Goal: Transaction & Acquisition: Purchase product/service

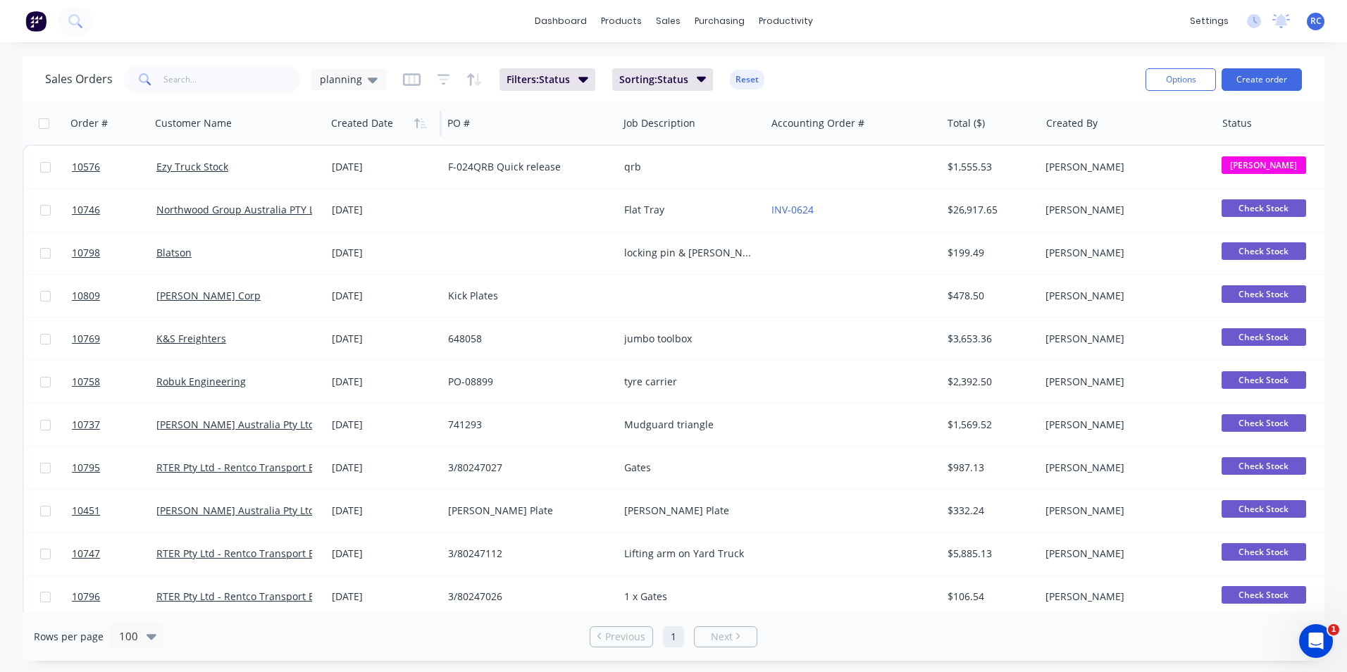
click at [397, 127] on div at bounding box center [381, 123] width 100 height 28
click at [661, 82] on span "Sorting: Status" at bounding box center [653, 80] width 69 height 14
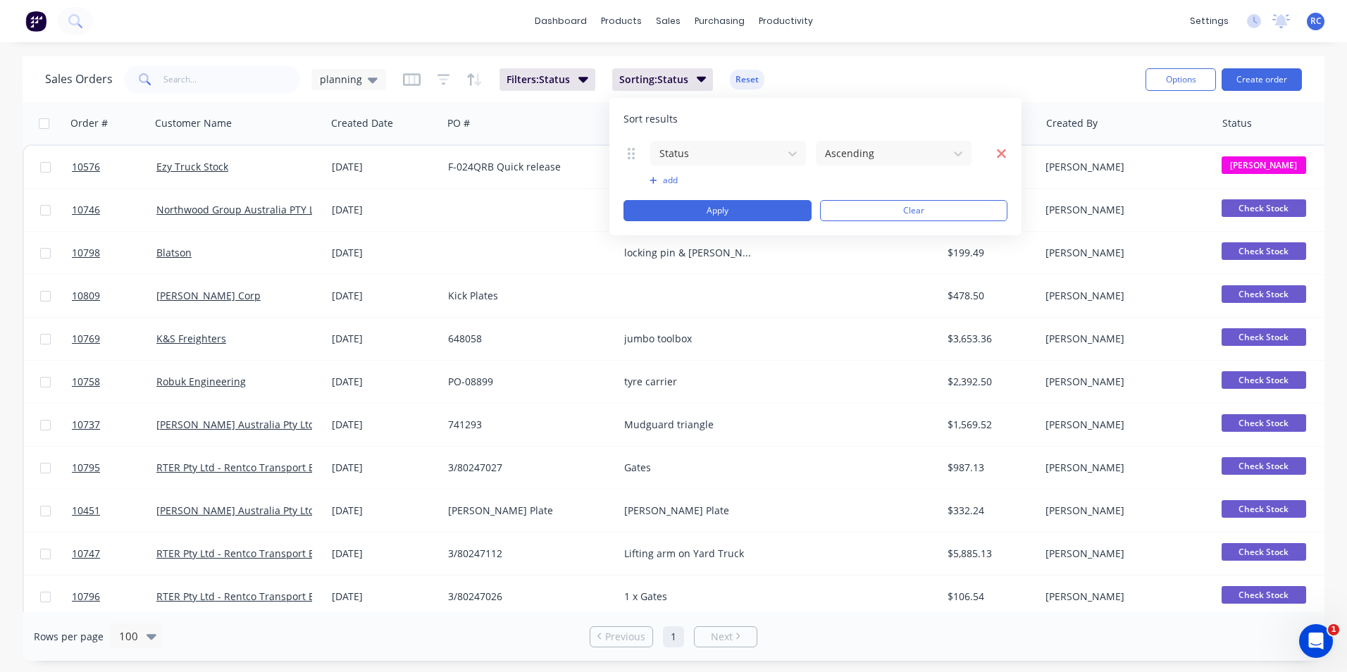
click at [1003, 151] on icon "button" at bounding box center [1001, 153] width 9 height 9
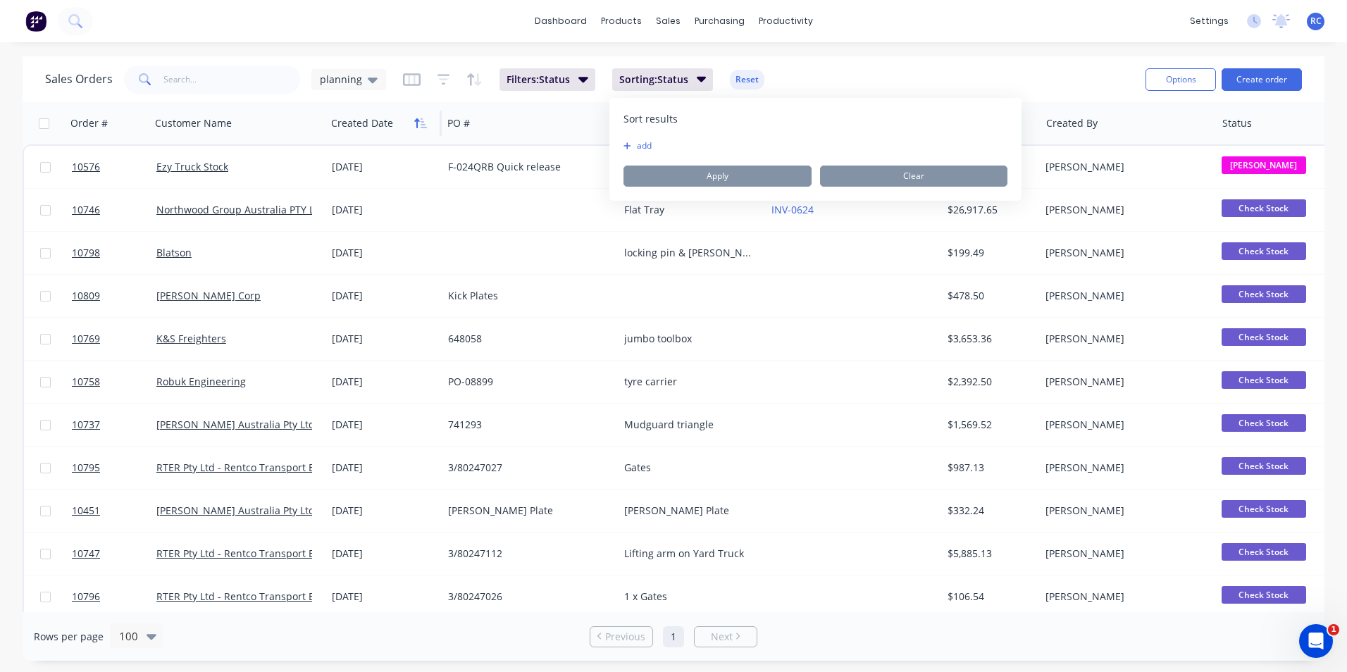
click at [417, 125] on icon "button" at bounding box center [416, 123] width 5 height 10
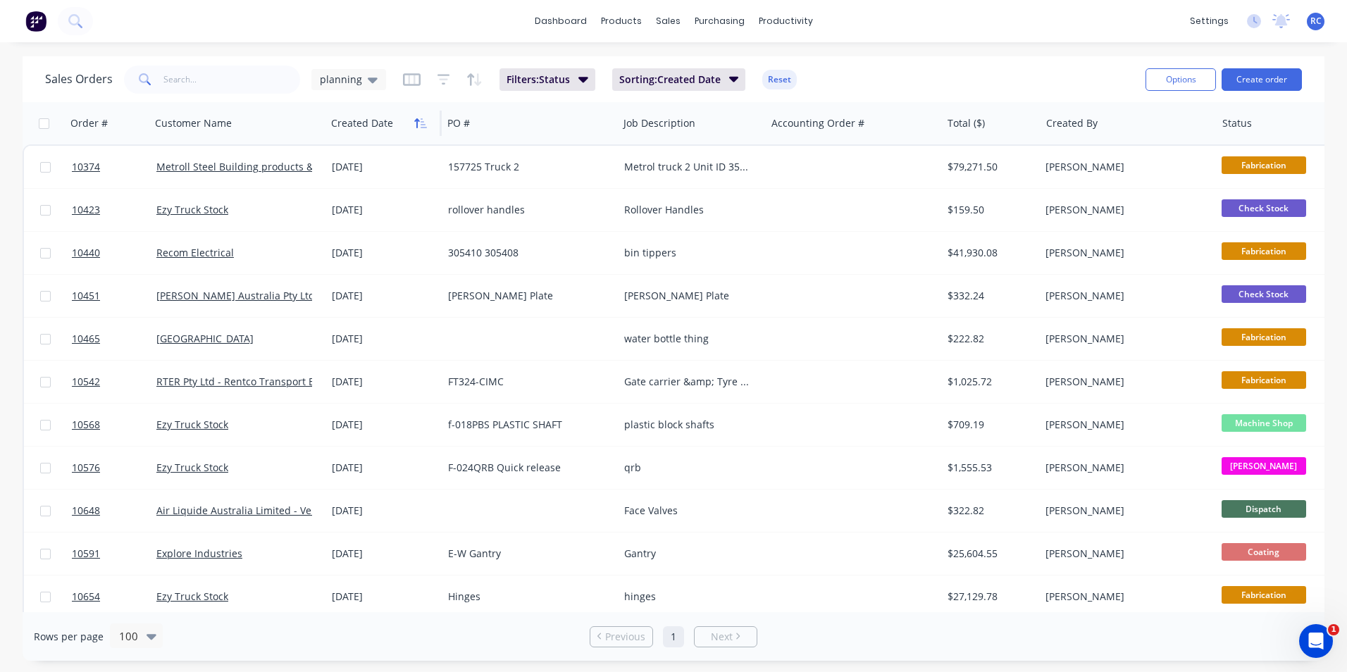
click at [416, 125] on icon "button" at bounding box center [416, 123] width 5 height 10
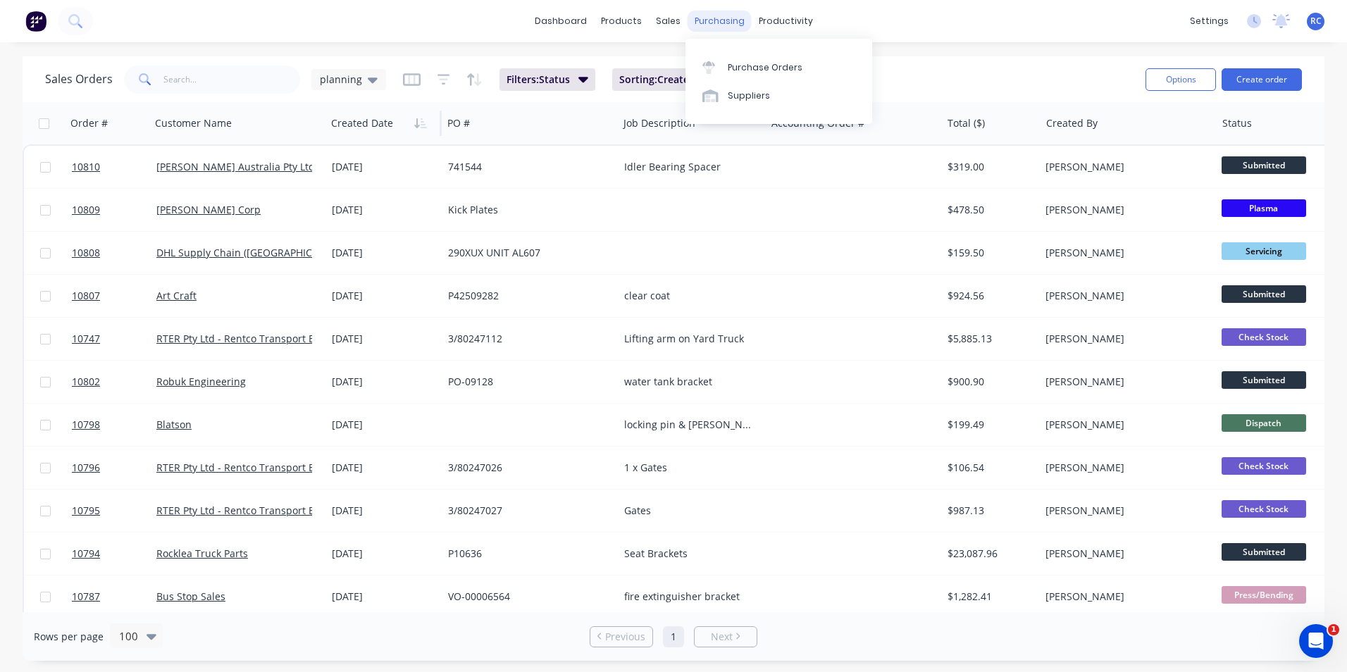
click at [712, 24] on div "purchasing" at bounding box center [719, 21] width 64 height 21
click at [759, 77] on link "Purchase Orders" at bounding box center [778, 67] width 187 height 28
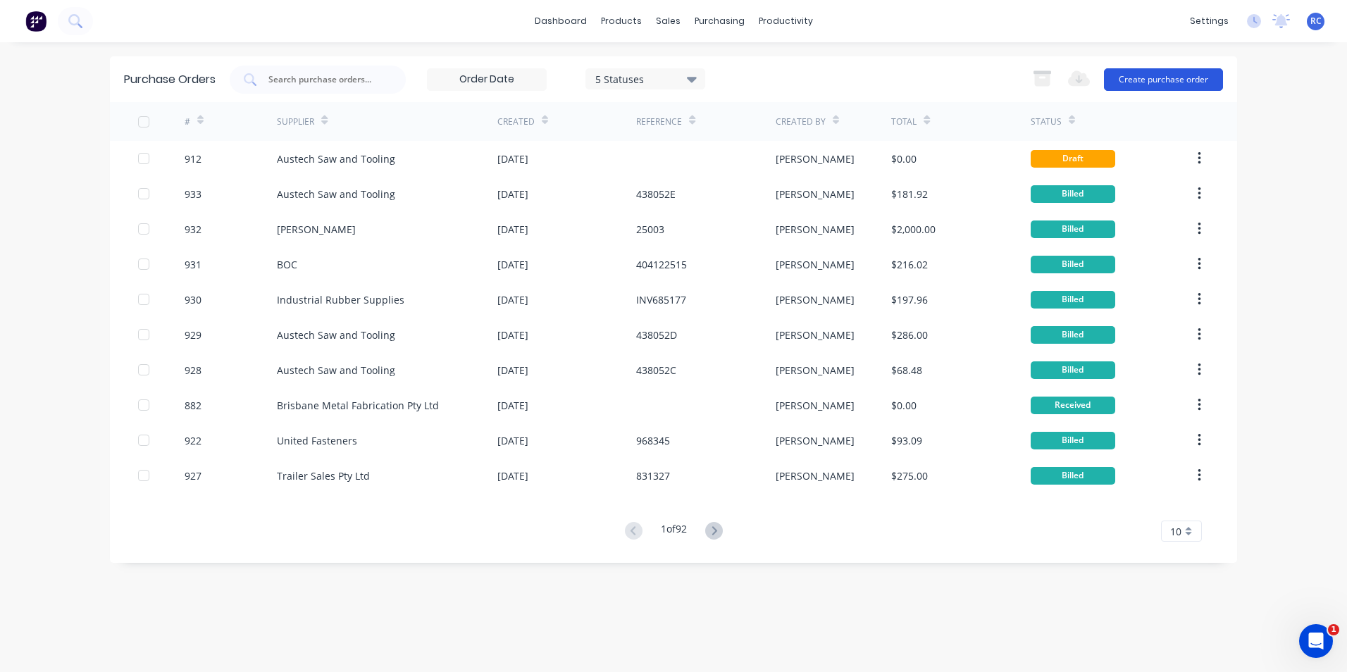
click at [1151, 80] on button "Create purchase order" at bounding box center [1163, 79] width 119 height 23
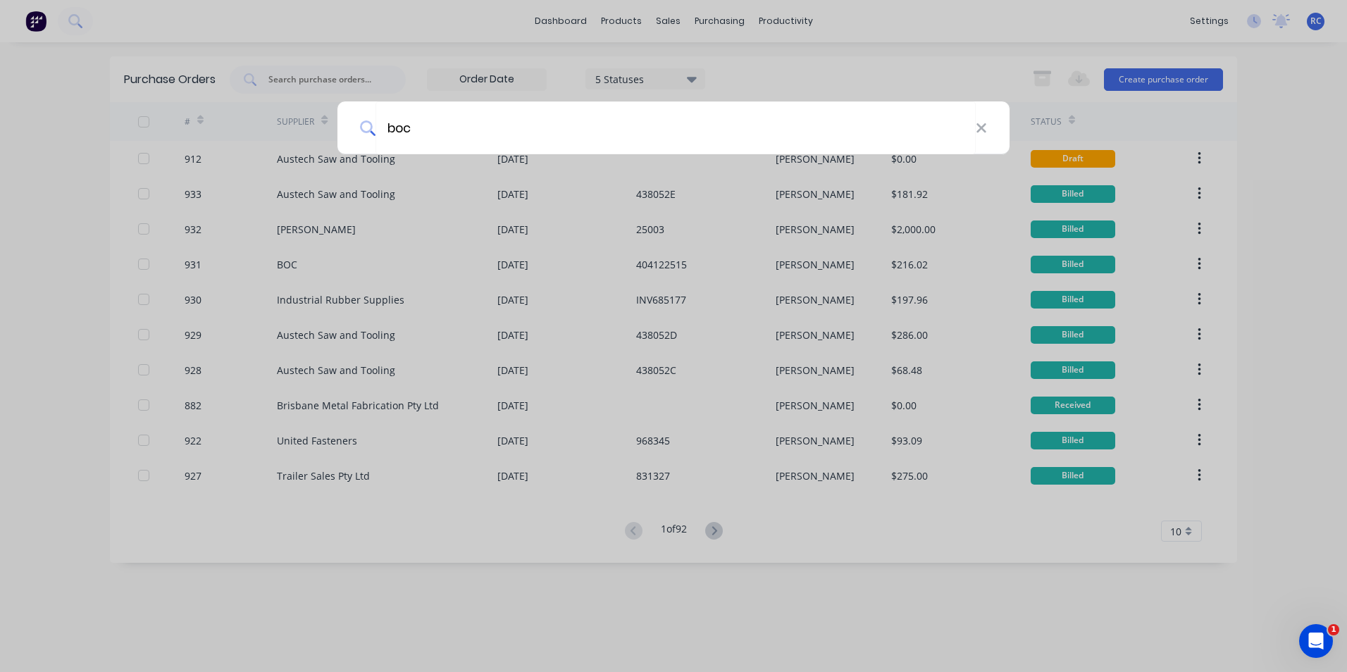
type input "boc"
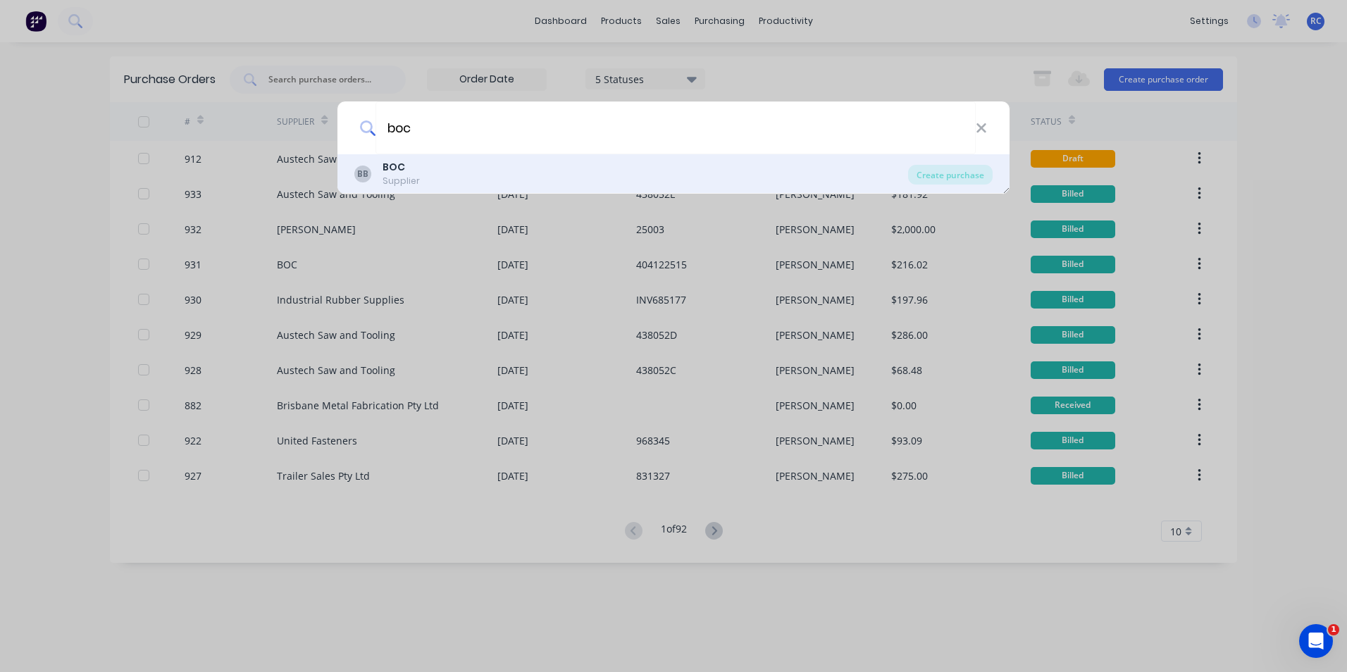
click at [556, 183] on div "BB BOC Supplier" at bounding box center [631, 173] width 554 height 27
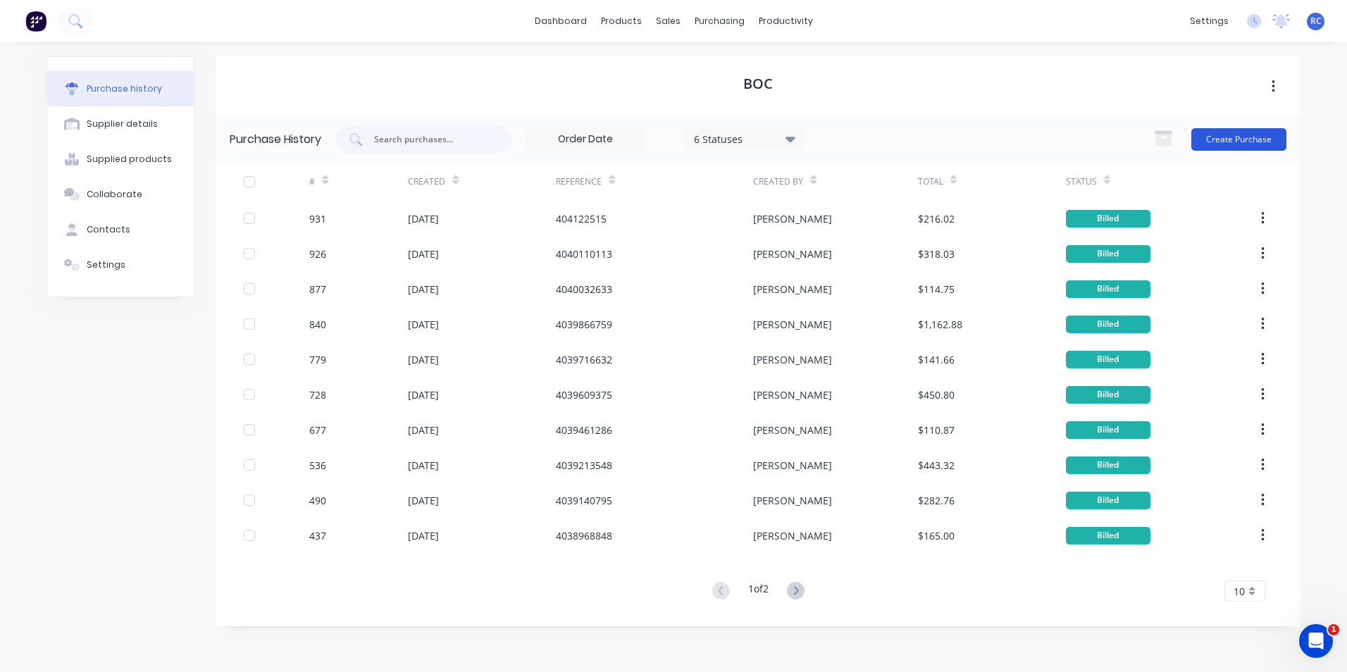
click at [1257, 139] on button "Create Purchase" at bounding box center [1238, 139] width 95 height 23
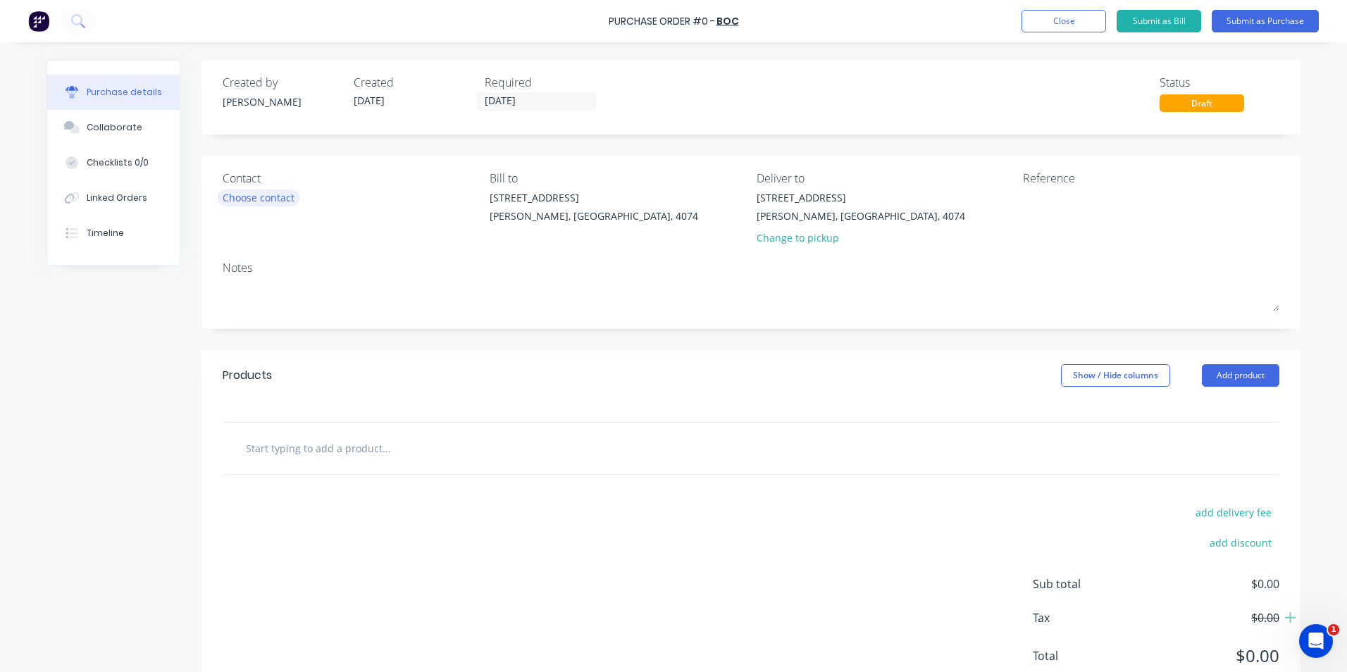
click at [259, 194] on div "Choose contact" at bounding box center [259, 197] width 72 height 15
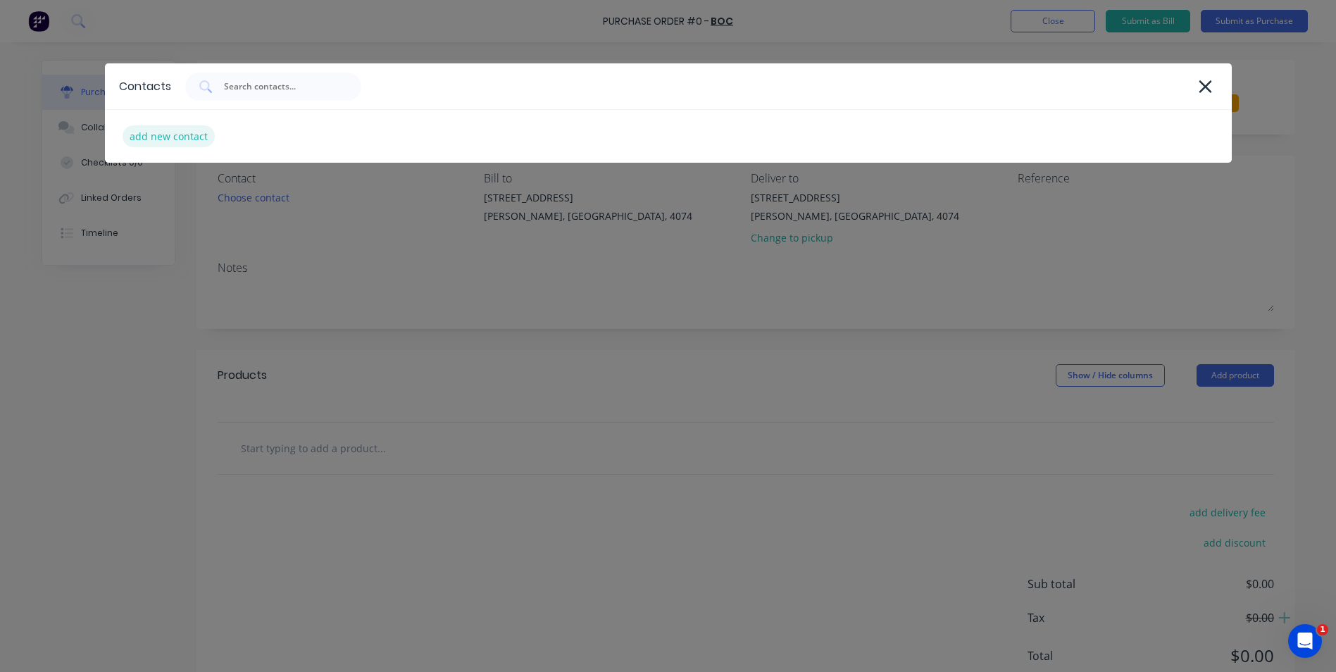
click at [139, 144] on div "add new contact" at bounding box center [169, 136] width 92 height 22
select select "AU"
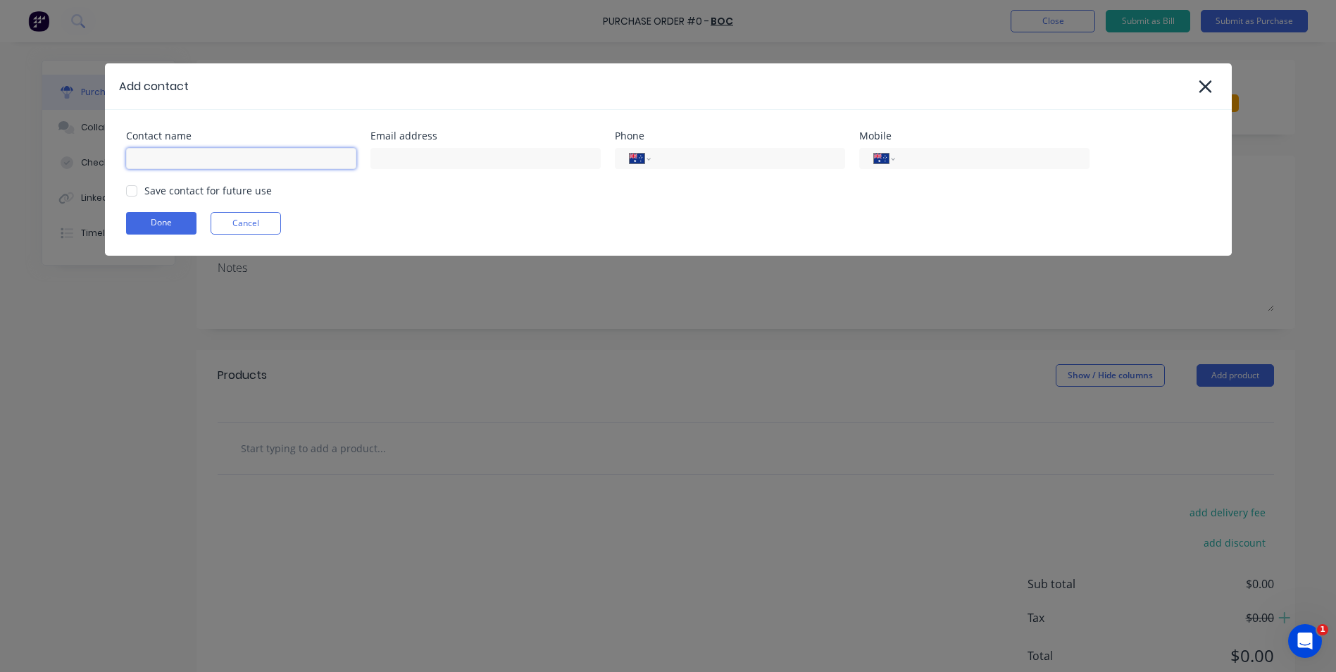
click at [167, 156] on input at bounding box center [241, 158] width 230 height 21
type input "[PERSON_NAME]"
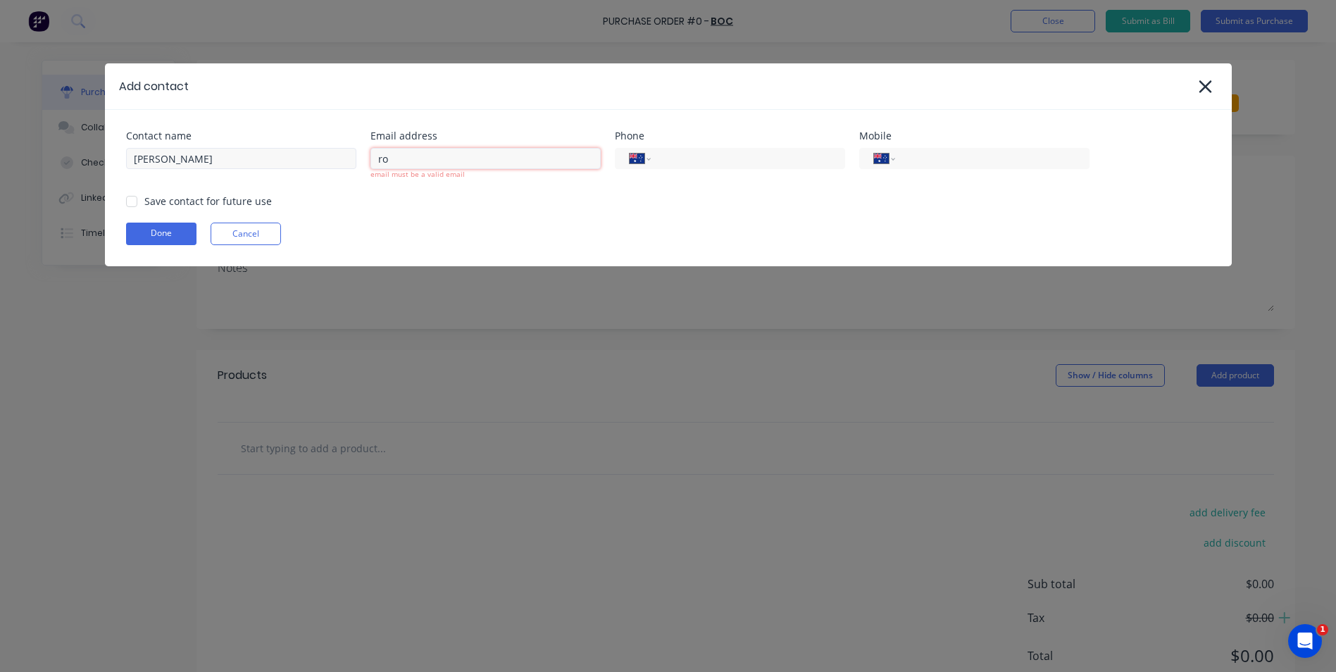
drag, startPoint x: 425, startPoint y: 163, endPoint x: 355, endPoint y: 157, distance: 70.7
click at [356, 158] on div "Contact name Rob McNally Email address ro email must be a valid email Phone Int…" at bounding box center [668, 155] width 1085 height 49
paste input "b.mcnally@boc.com"
type input "rob.mcnally@boc.com"
click at [947, 156] on input "tel" at bounding box center [989, 159] width 169 height 16
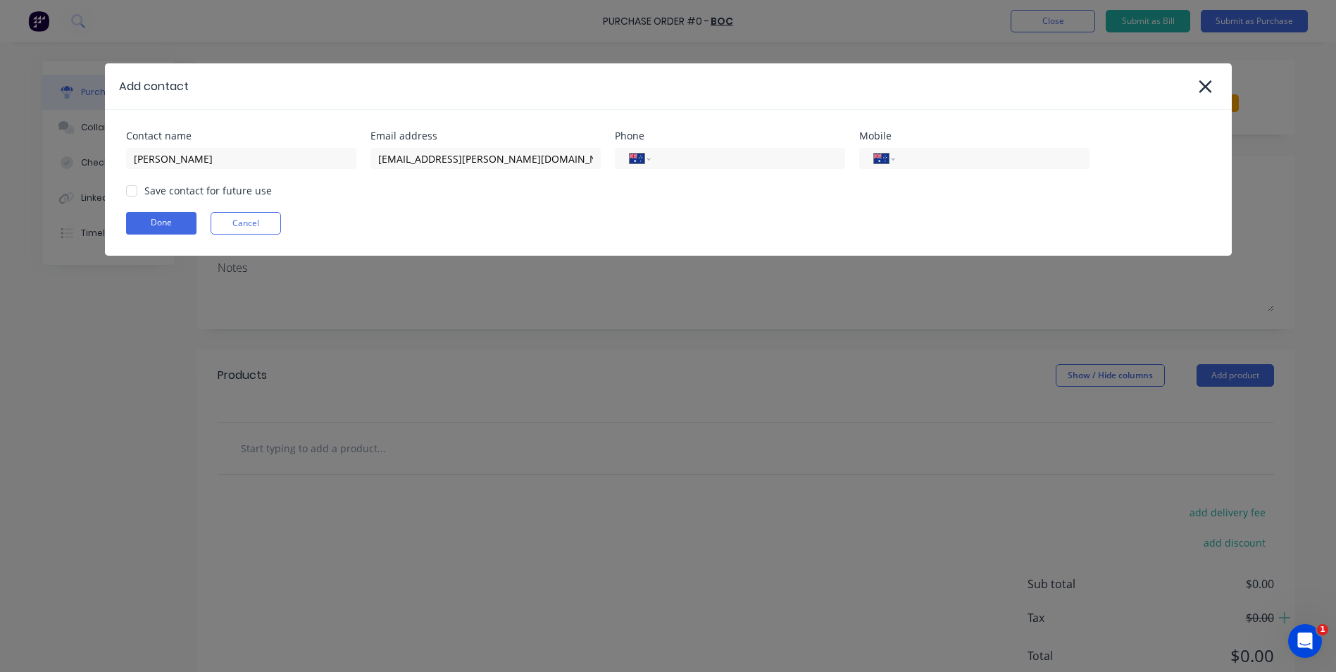
drag, startPoint x: 692, startPoint y: 147, endPoint x: 819, endPoint y: 170, distance: 128.9
click at [692, 148] on div "International Afghanistan Åland Islands Albania Algeria American Samoa Andorra …" at bounding box center [730, 156] width 230 height 25
click at [950, 162] on input "tel" at bounding box center [989, 159] width 169 height 16
type input "0423 782 765"
click at [202, 194] on div "Save contact for future use" at bounding box center [207, 190] width 127 height 15
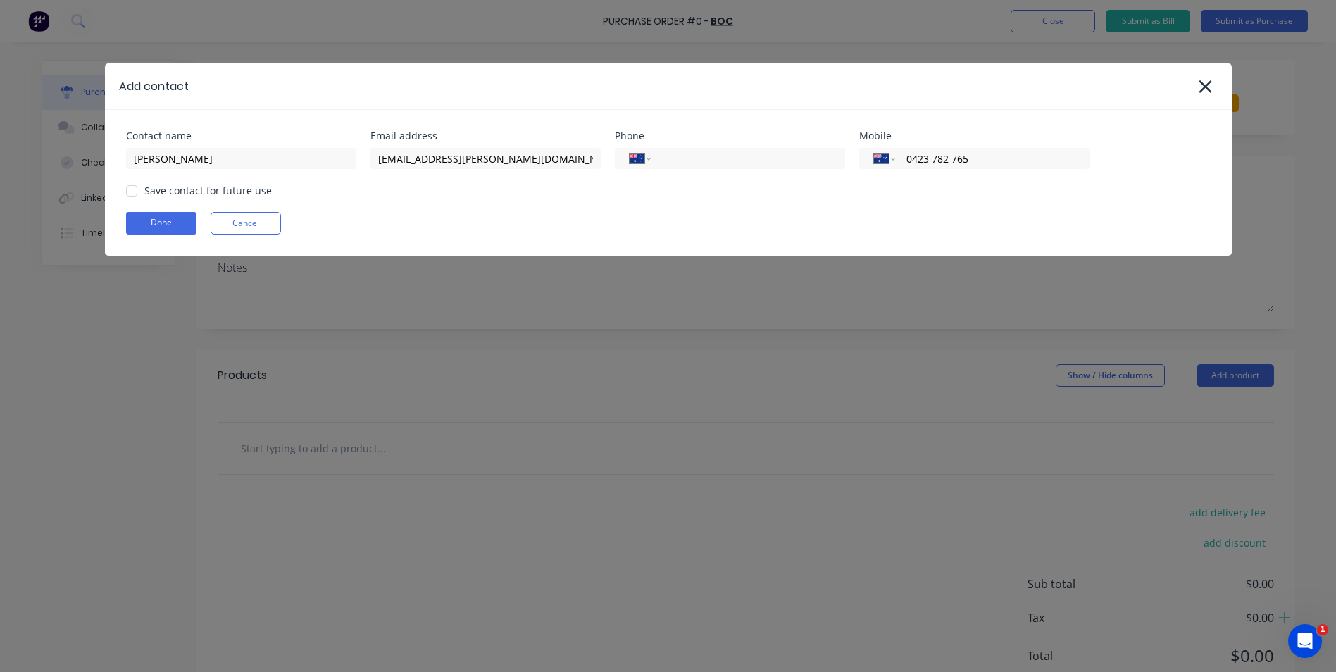
click at [130, 194] on div at bounding box center [132, 191] width 28 height 28
click at [141, 218] on button "Done" at bounding box center [161, 223] width 70 height 23
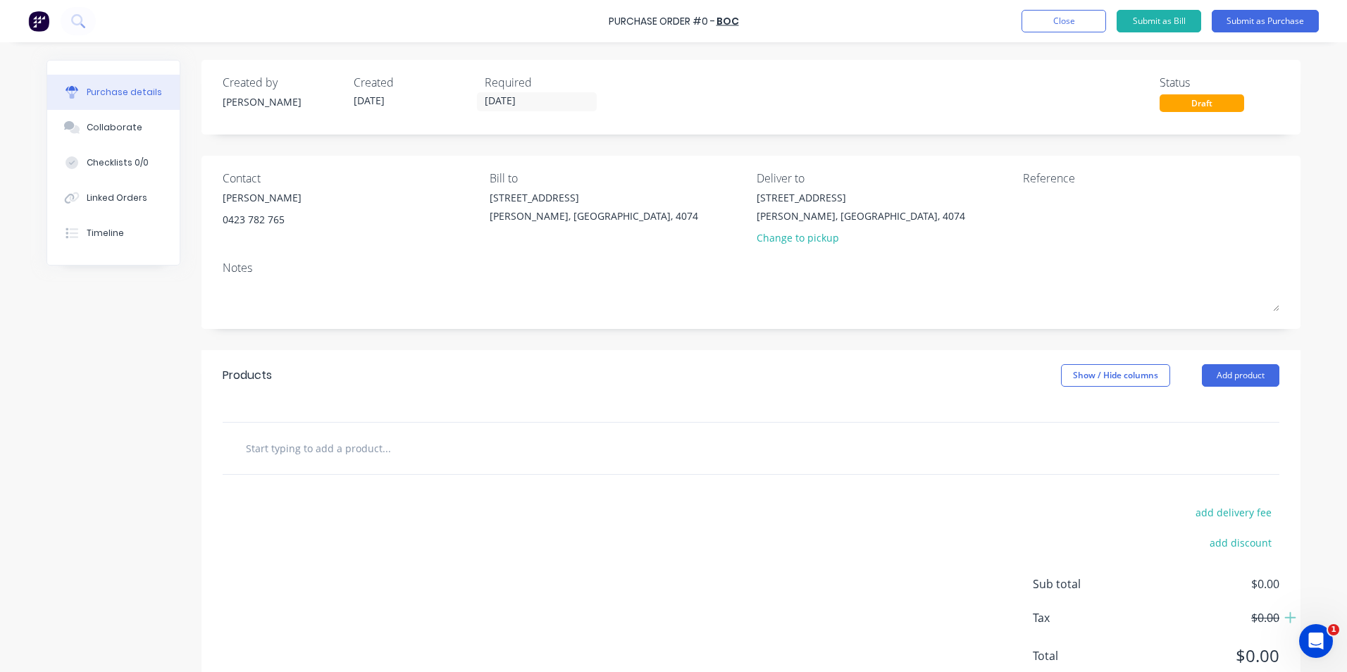
click at [351, 443] on input "text" at bounding box center [386, 448] width 282 height 28
click at [318, 452] on input "text" at bounding box center [386, 448] width 282 height 28
click at [332, 454] on input "text" at bounding box center [386, 448] width 282 height 28
type input "a"
type input "0"
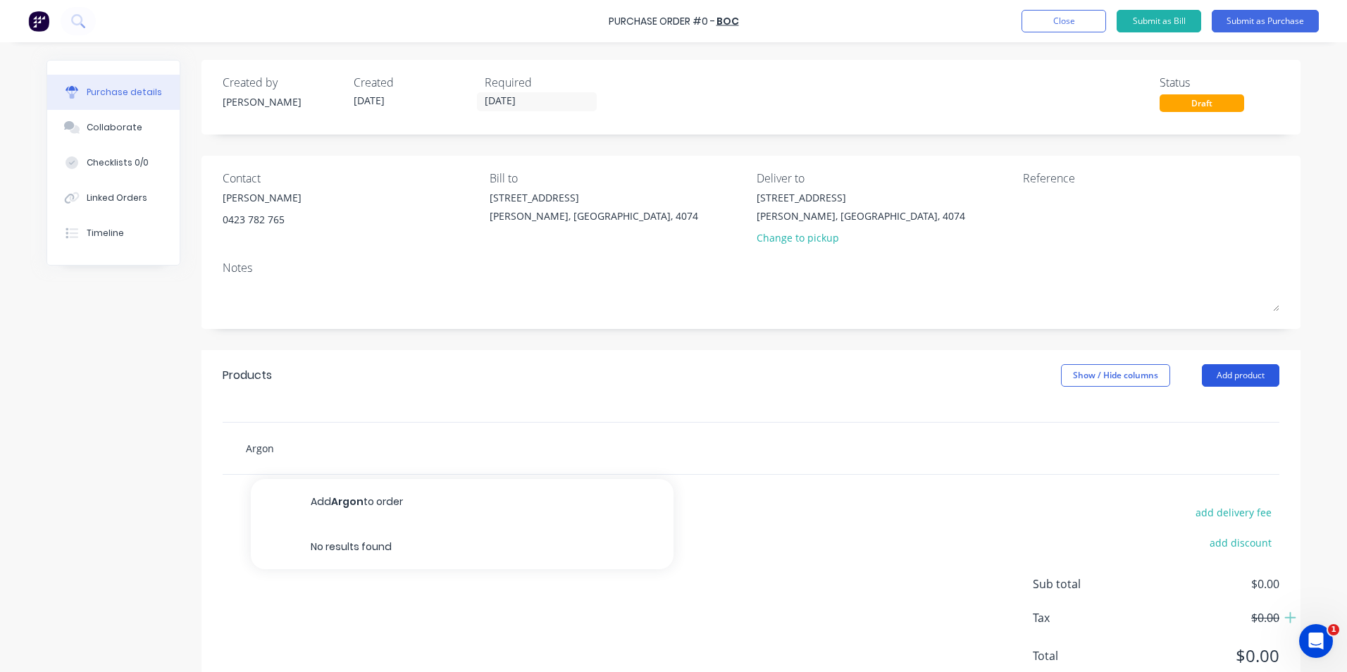
type input "Argon"
click at [1233, 381] on button "Add product" at bounding box center [1240, 375] width 77 height 23
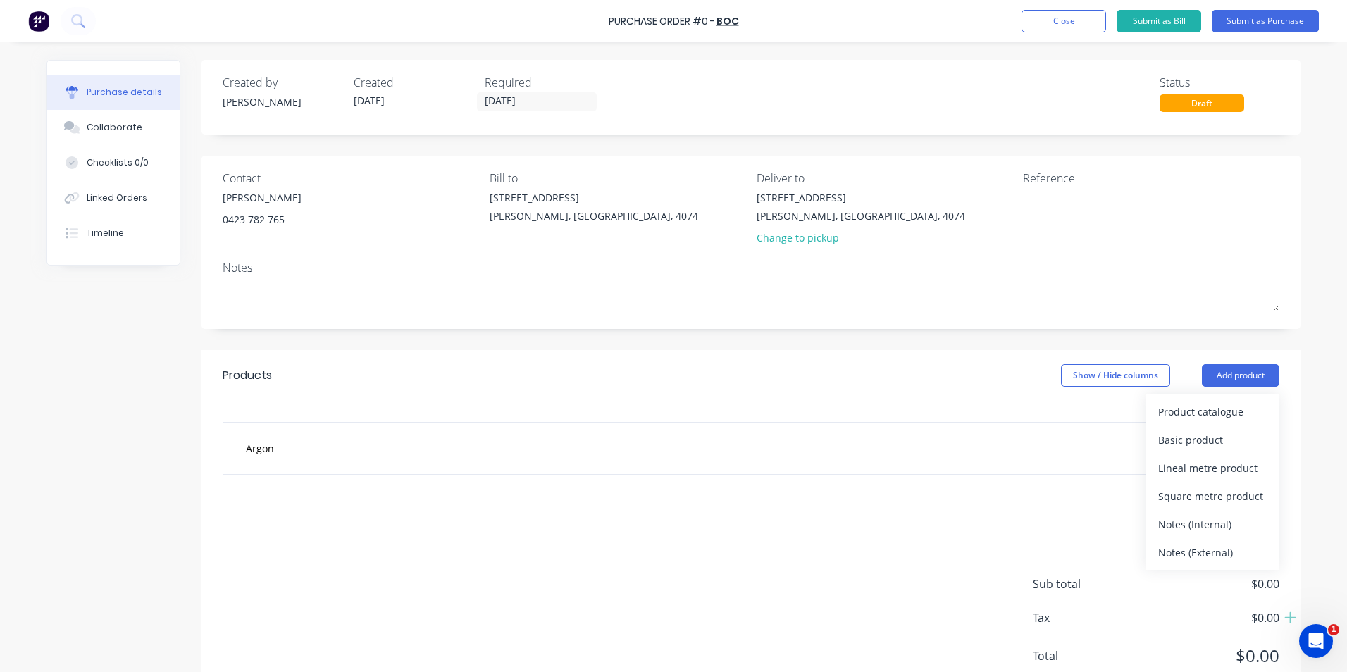
click at [843, 476] on div "add delivery fee add discount Sub total $0.00 Tax $0.00 Total $0.00" at bounding box center [750, 591] width 1099 height 232
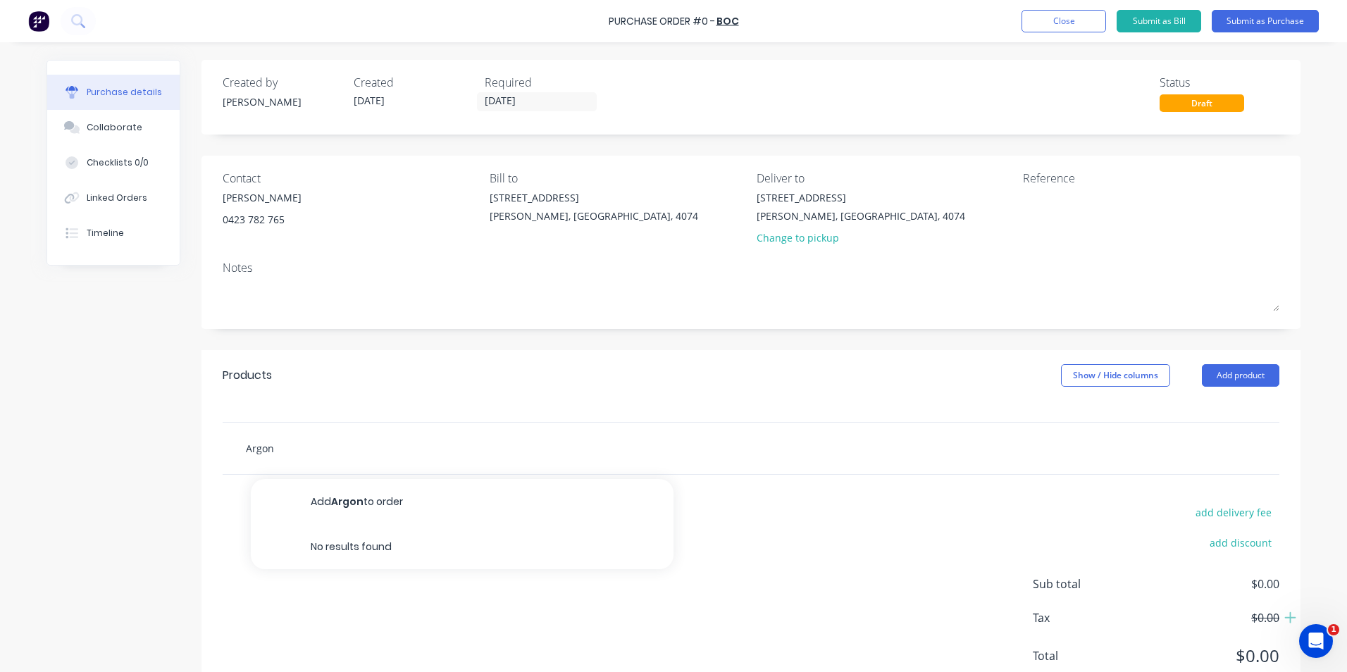
click at [385, 449] on input "Argon" at bounding box center [386, 448] width 282 height 28
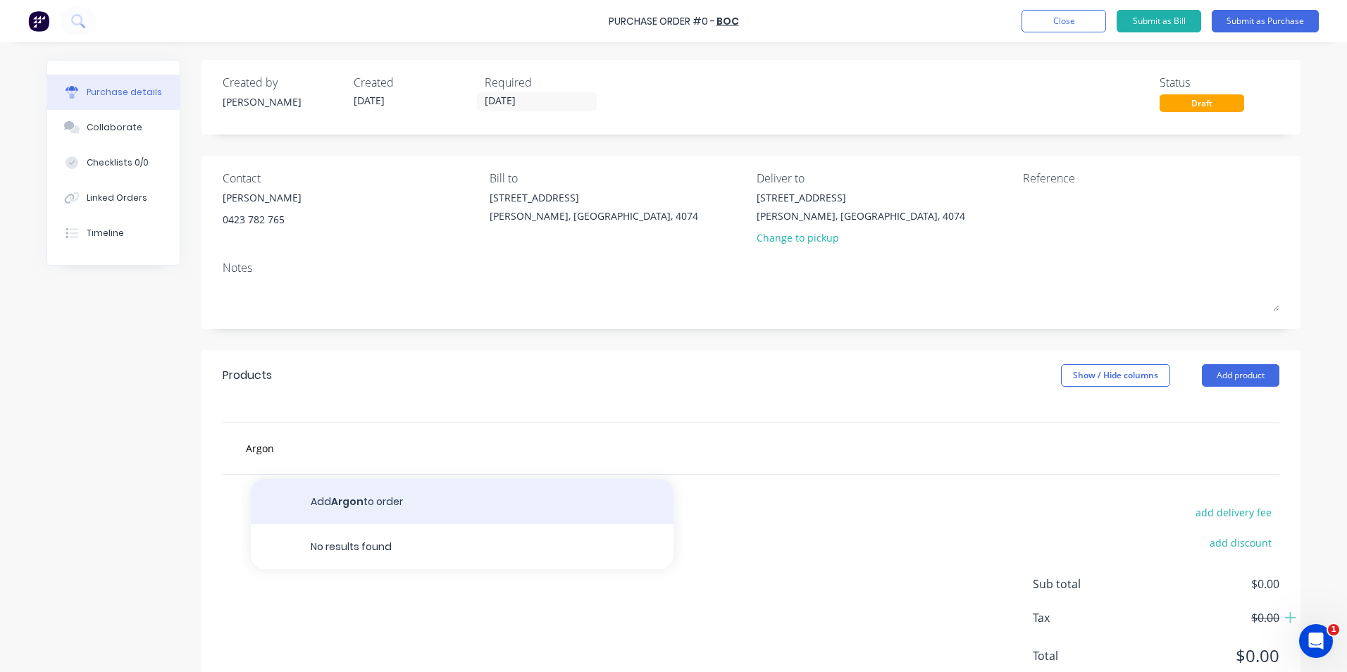
click at [359, 509] on button "Add Argon to order" at bounding box center [462, 501] width 423 height 45
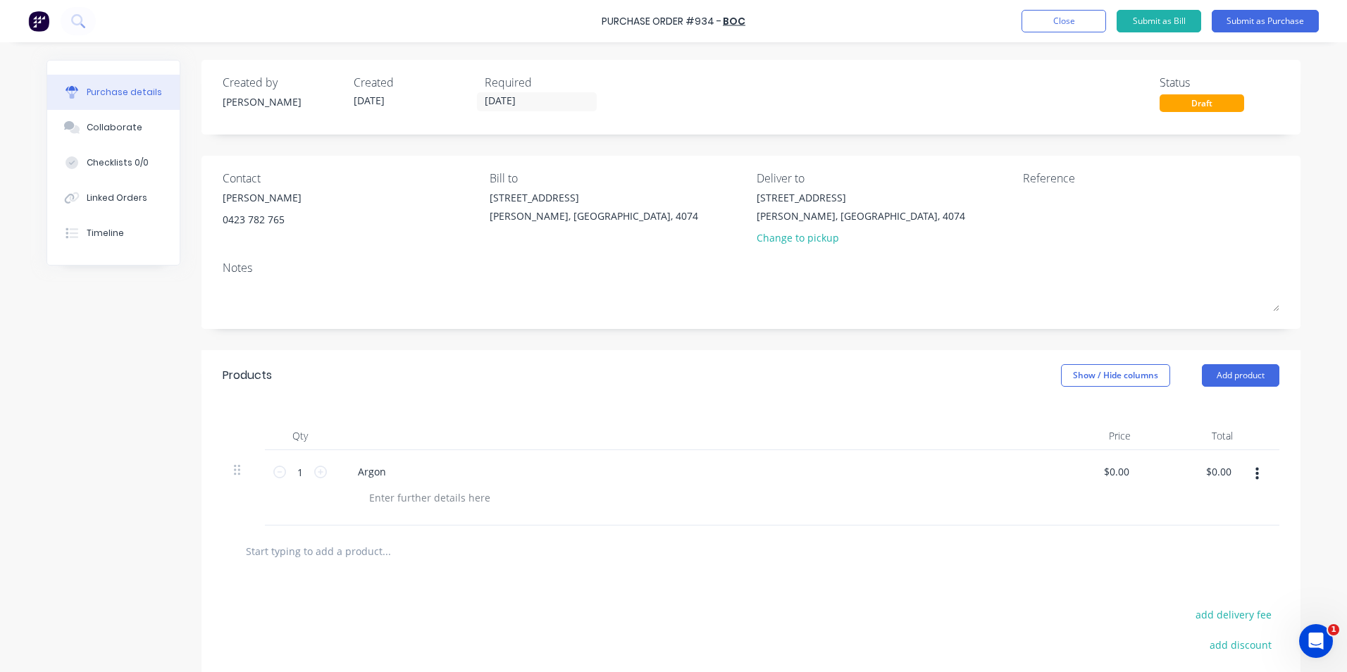
click at [357, 554] on input "text" at bounding box center [386, 551] width 282 height 28
type input "l"
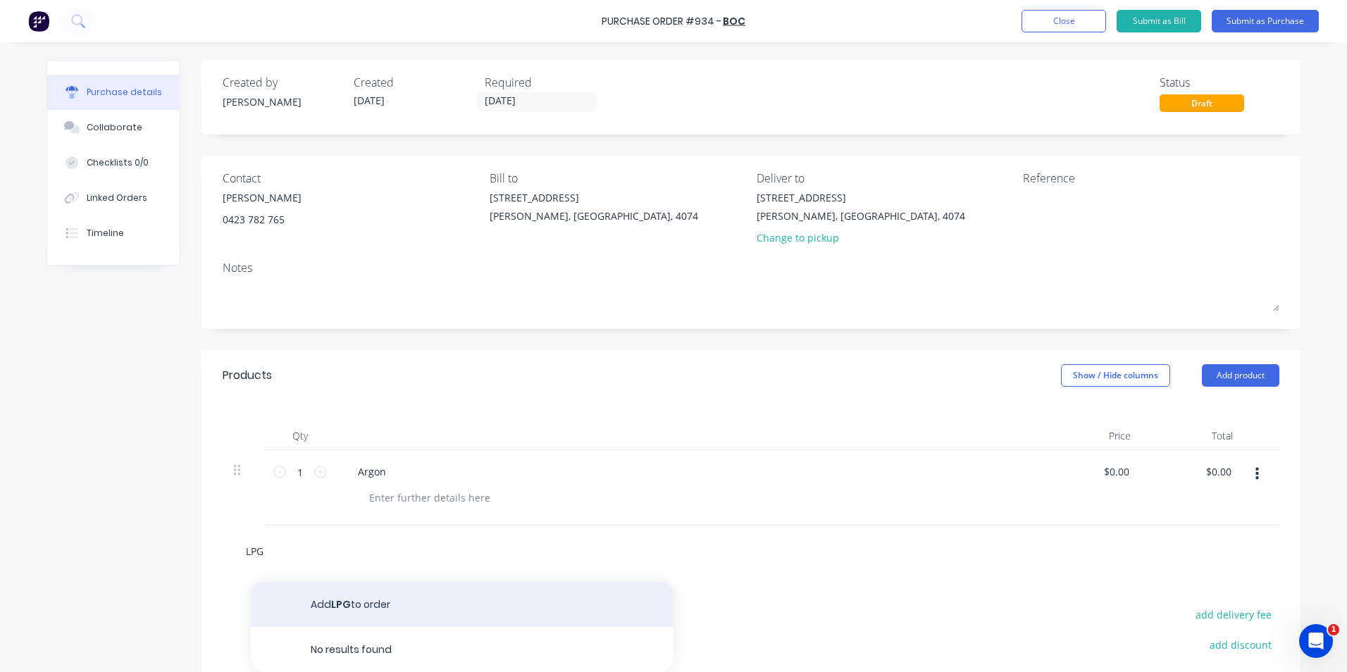
type input "LPG"
click at [363, 604] on button "Add LPG to order" at bounding box center [462, 604] width 423 height 45
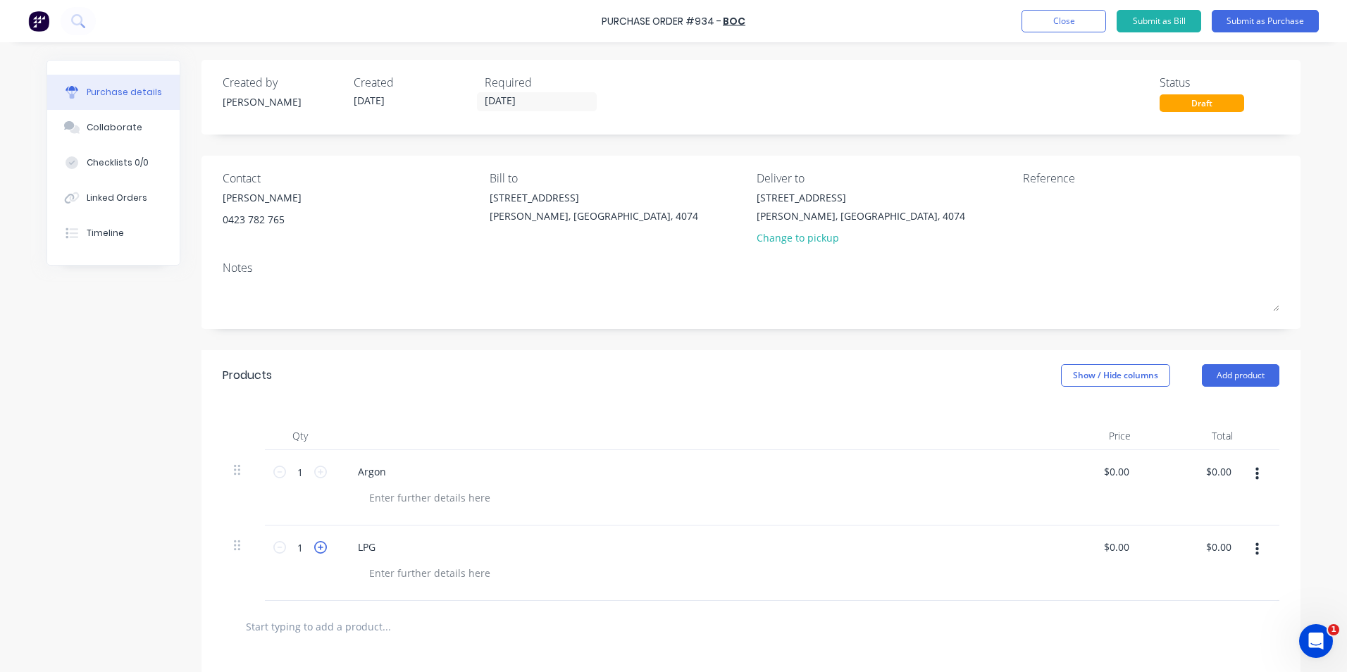
click at [316, 547] on icon at bounding box center [320, 547] width 13 height 13
type input "2"
click at [315, 467] on icon at bounding box center [320, 472] width 13 height 13
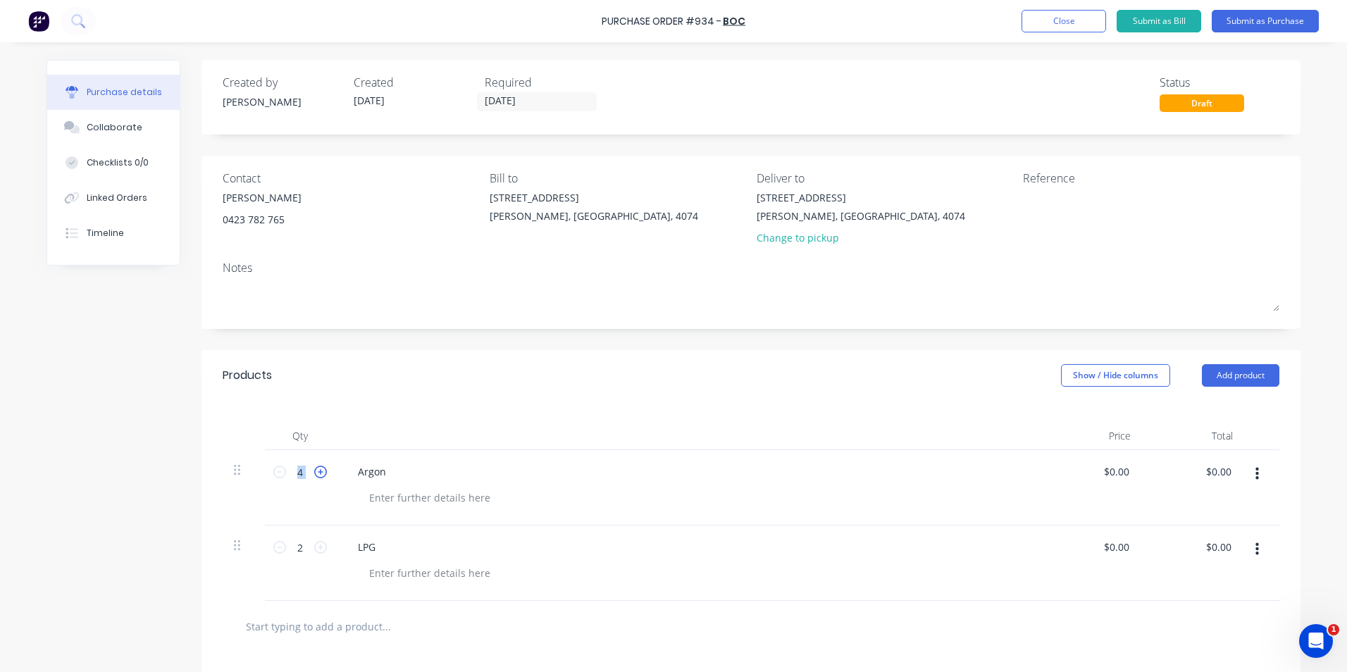
click at [315, 467] on icon at bounding box center [320, 472] width 13 height 13
type input "6"
click at [678, 486] on div "Argon" at bounding box center [687, 487] width 704 height 75
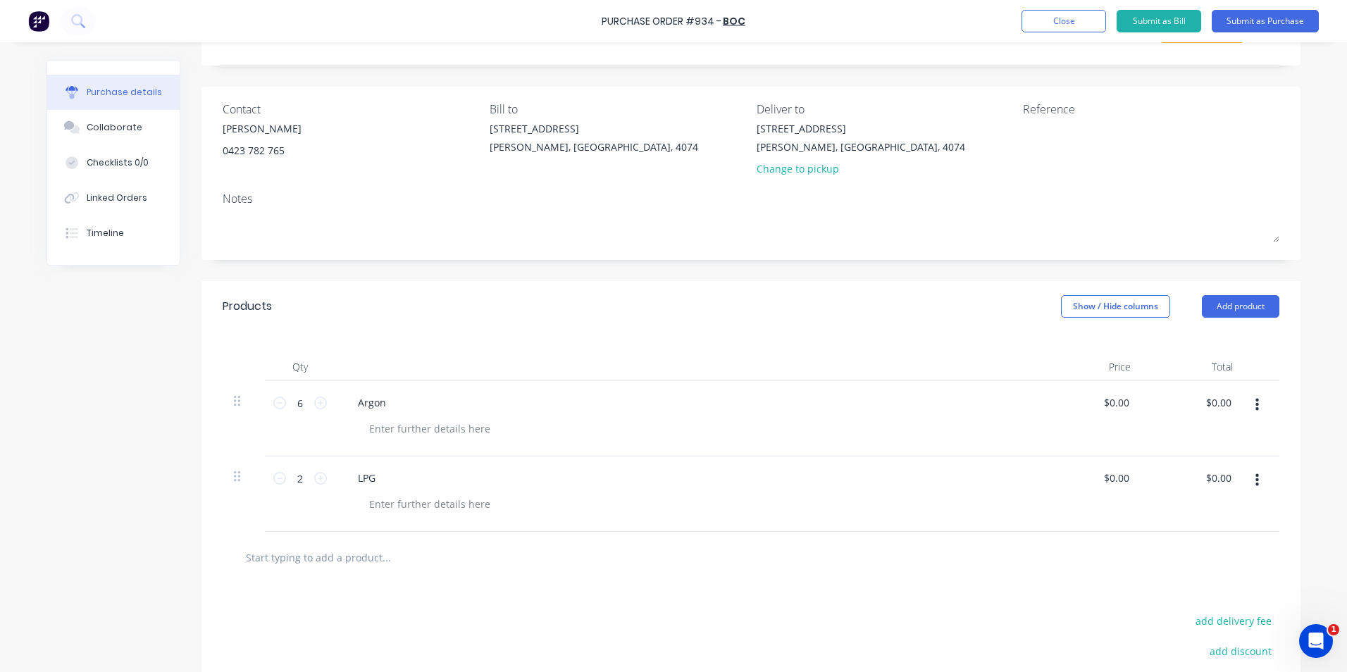
scroll to position [70, 0]
click at [1062, 26] on button "Close" at bounding box center [1063, 21] width 85 height 23
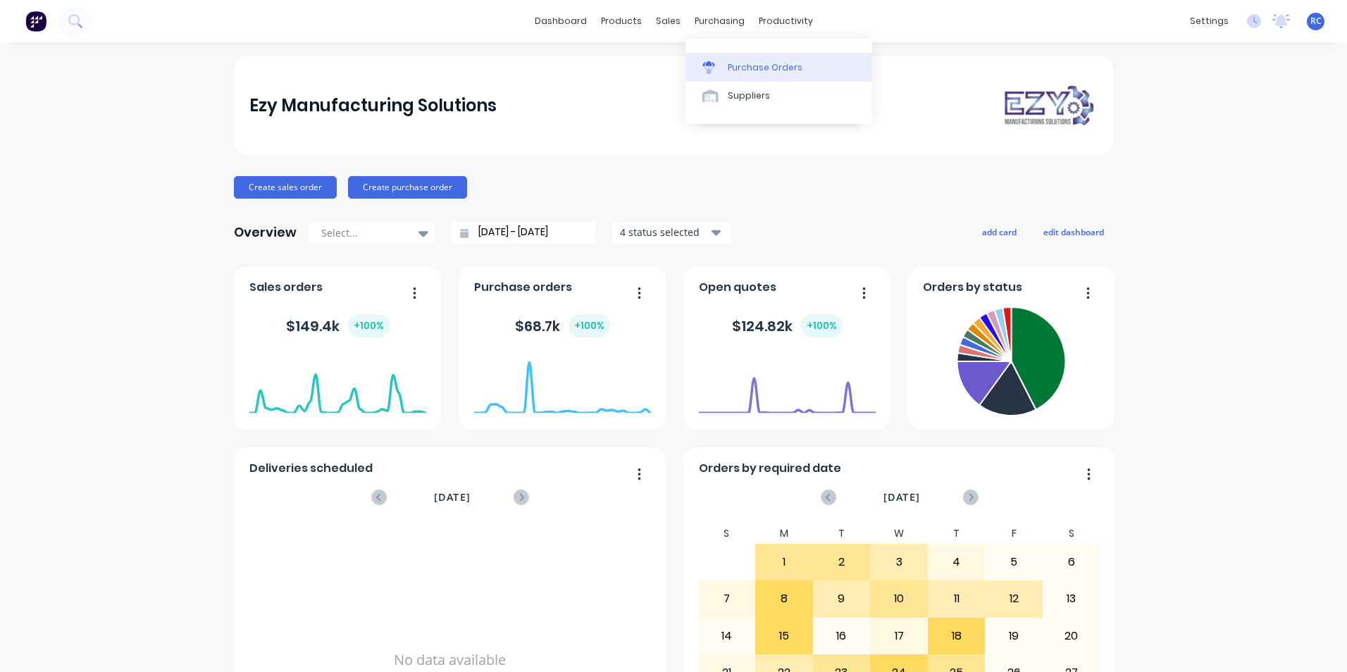
click at [747, 70] on div "Purchase Orders" at bounding box center [765, 67] width 75 height 13
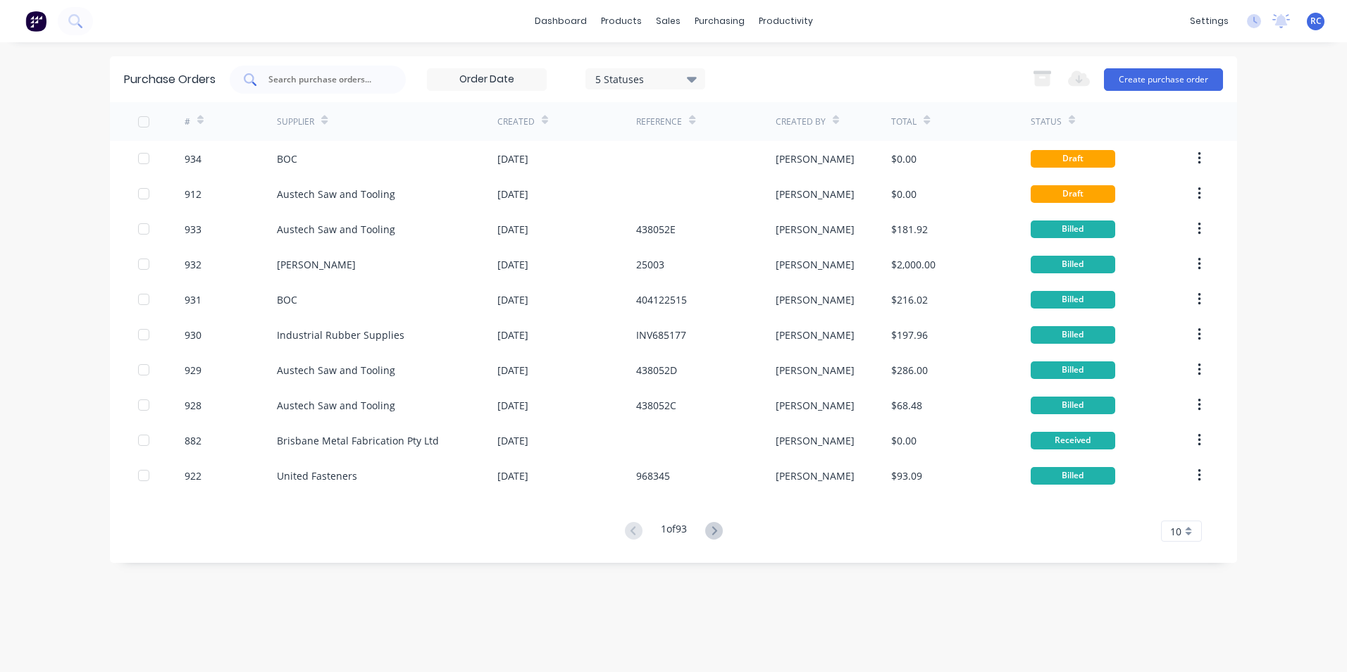
click at [363, 70] on div at bounding box center [318, 80] width 176 height 28
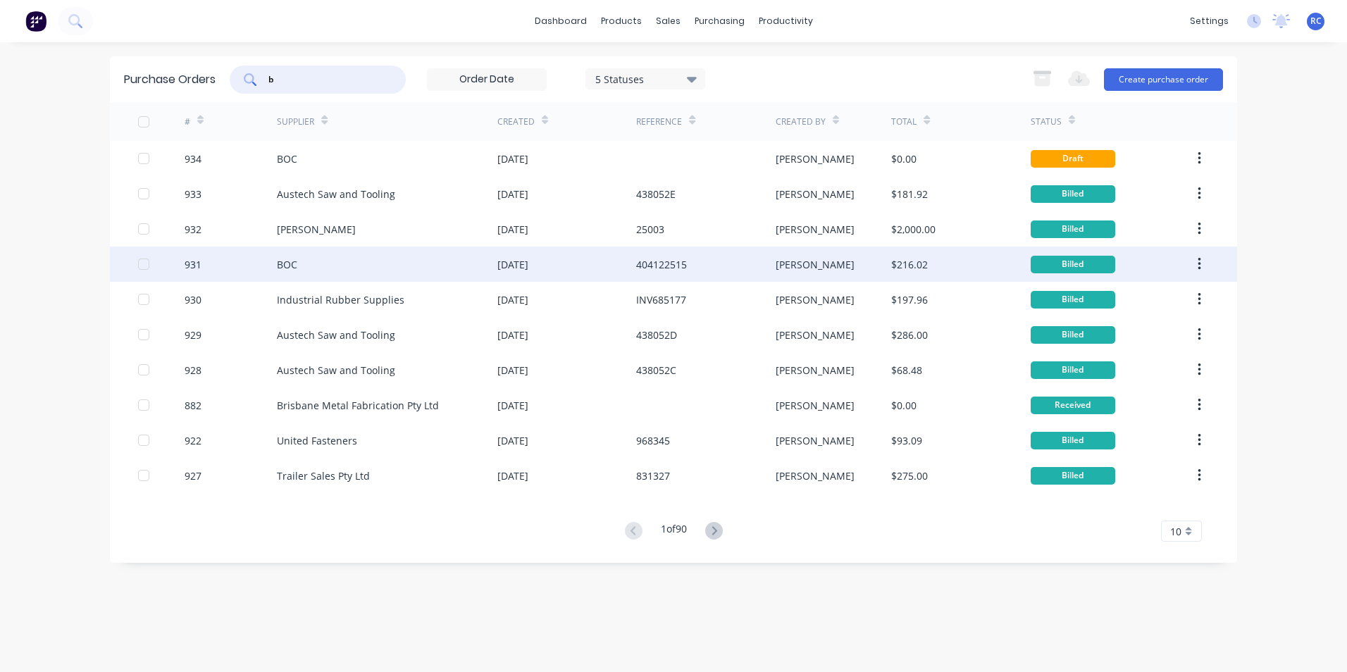
type input "b"
click at [296, 273] on div "BOC" at bounding box center [387, 264] width 220 height 35
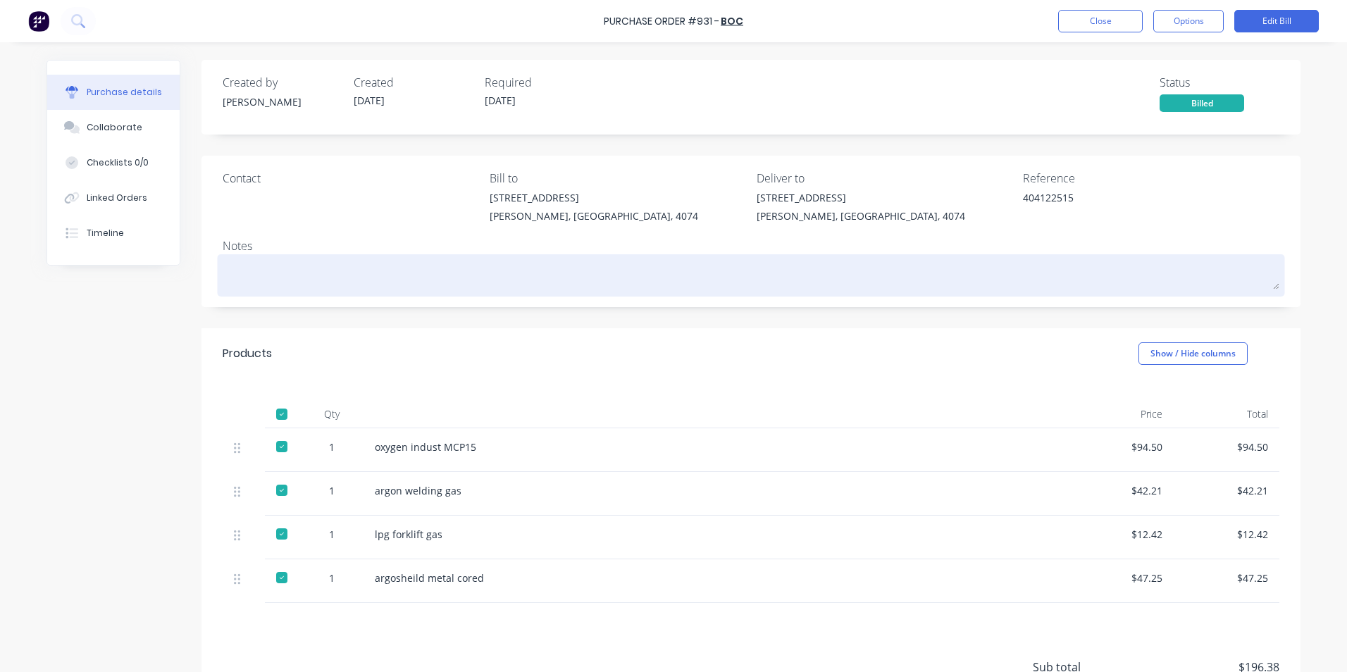
type textarea "x"
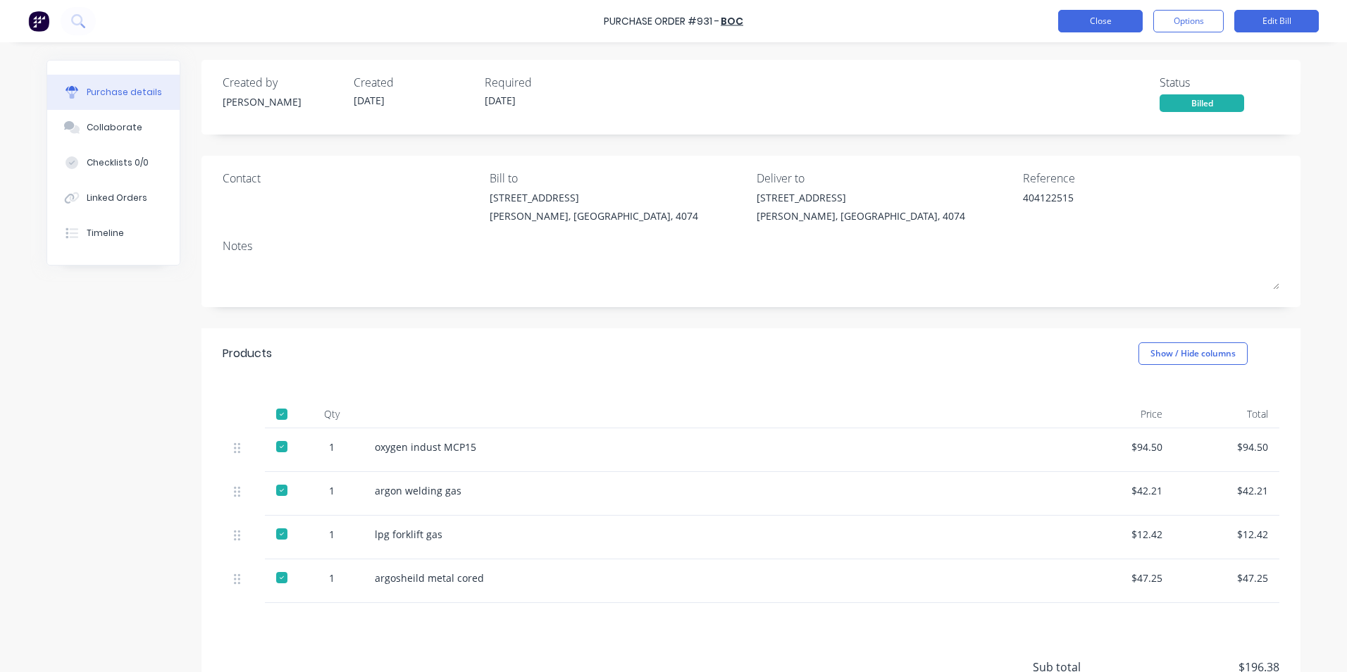
click at [1088, 29] on button "Close" at bounding box center [1100, 21] width 85 height 23
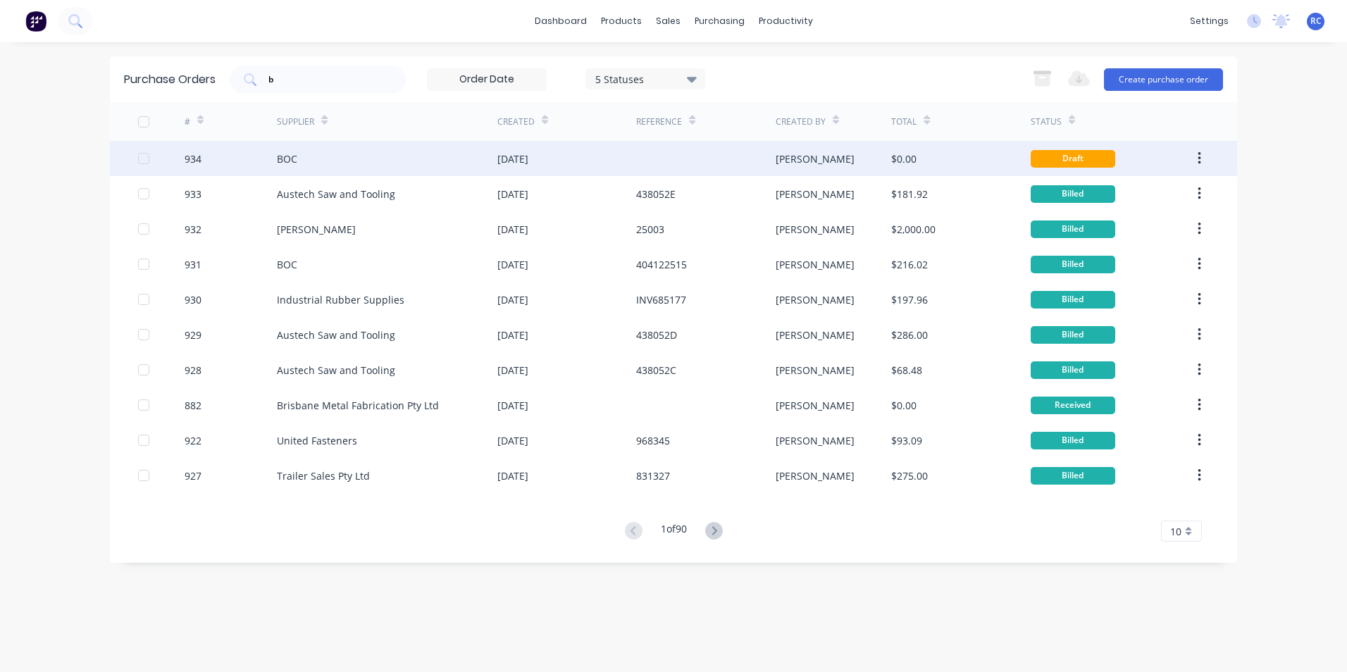
click at [298, 157] on div "BOC" at bounding box center [387, 158] width 220 height 35
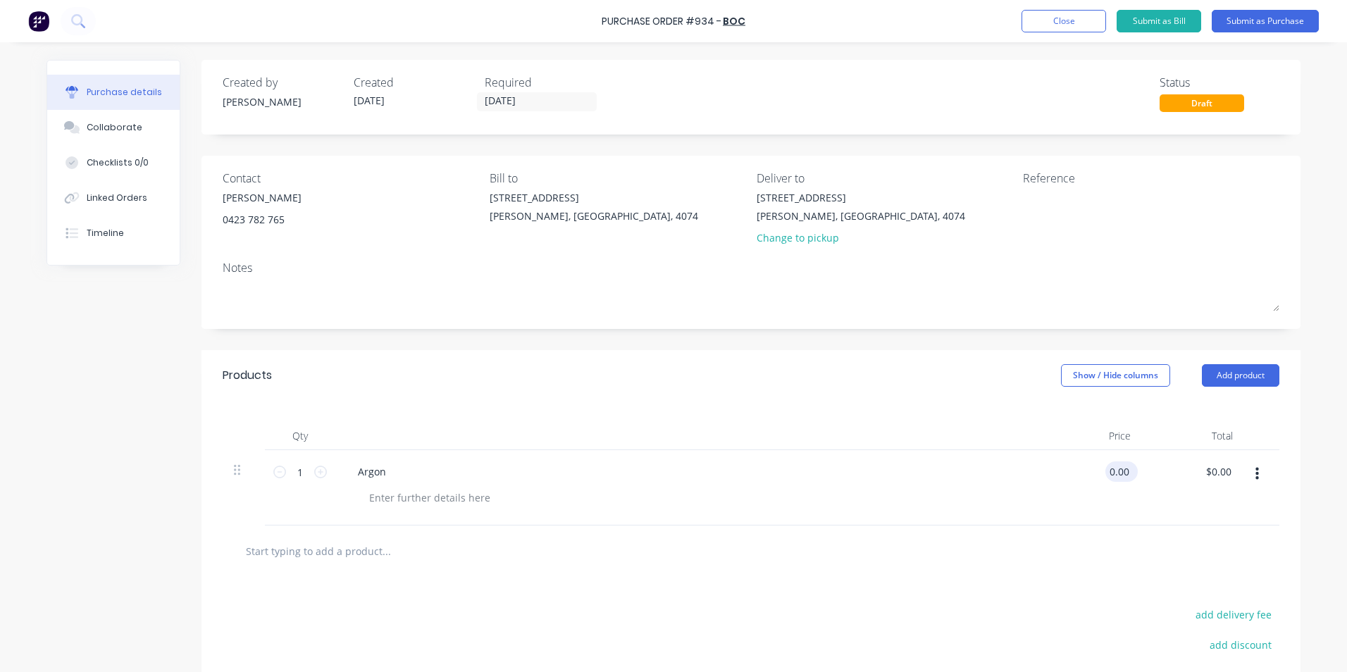
click at [1105, 471] on input "0.00" at bounding box center [1118, 471] width 27 height 20
drag, startPoint x: 1105, startPoint y: 469, endPoint x: 1157, endPoint y: 463, distance: 52.4
click at [1157, 463] on div "1 1 Argon 0.00 0.00 $0.00 $0.00" at bounding box center [751, 487] width 1057 height 75
type input "6"
type input "3"
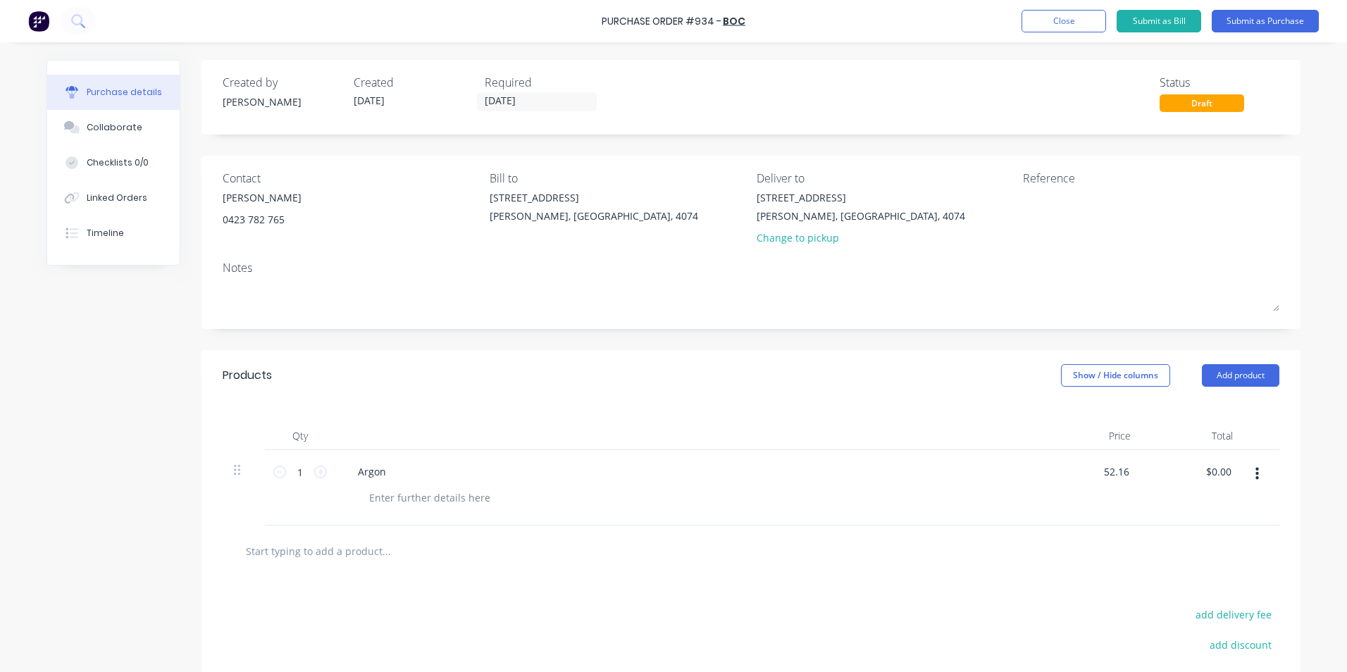
type input "$52.16"
click at [374, 554] on input "text" at bounding box center [386, 551] width 282 height 28
type input "l"
type input "LPG"
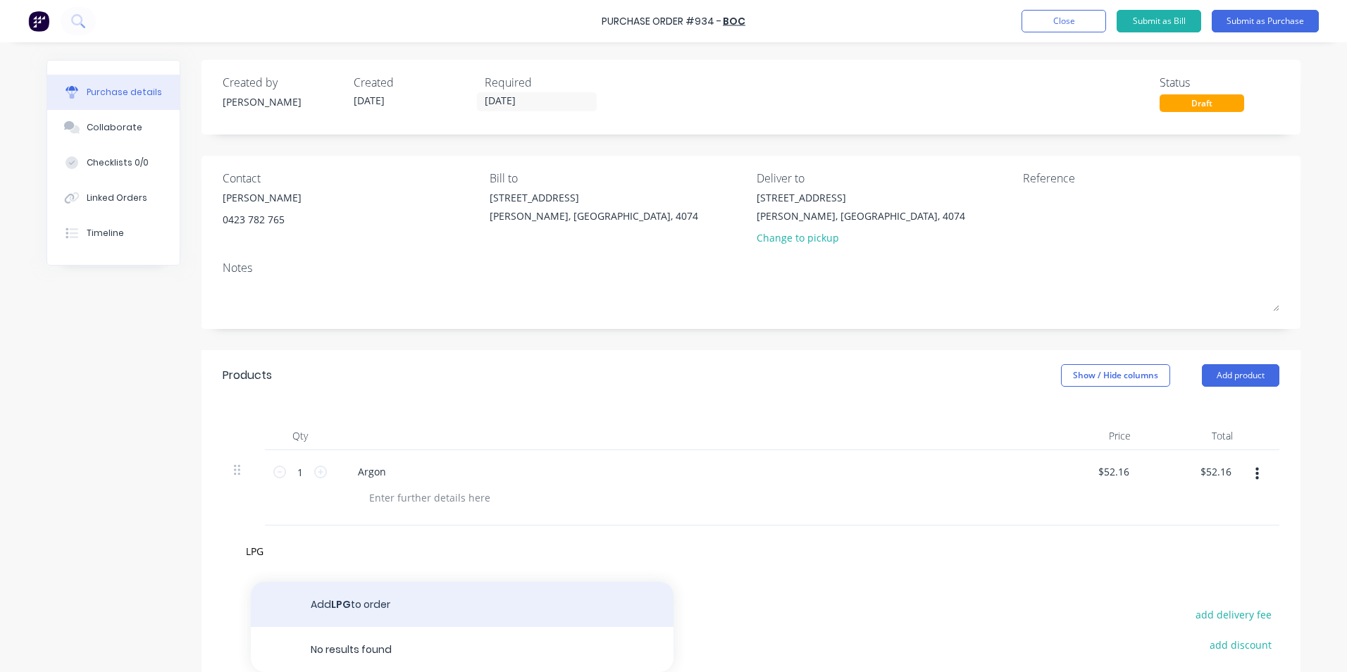
click at [380, 602] on button "Add LPG to order" at bounding box center [462, 604] width 423 height 45
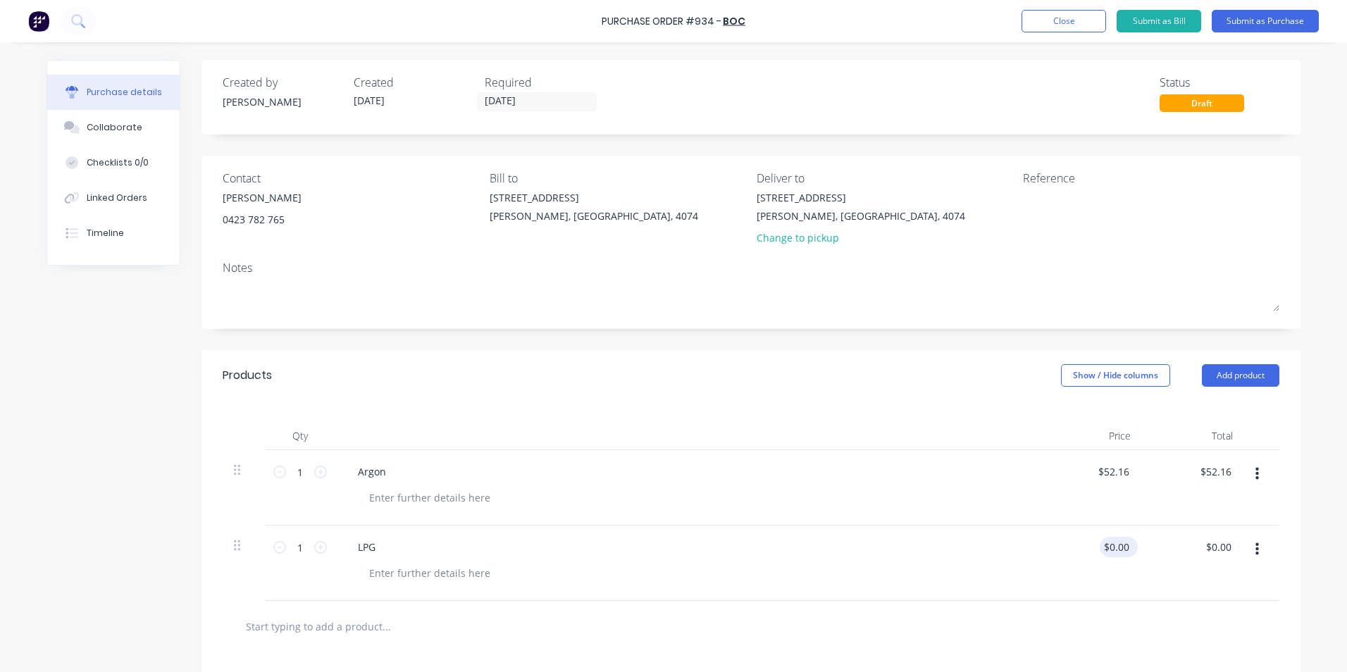
click at [1127, 549] on div "$0.00 $0.00" at bounding box center [1119, 547] width 38 height 20
click at [1116, 550] on input "0.00" at bounding box center [1118, 547] width 27 height 20
click at [1125, 547] on input "0.00" at bounding box center [1118, 547] width 27 height 20
drag, startPoint x: 1125, startPoint y: 547, endPoint x: 1071, endPoint y: 546, distance: 54.3
click at [1073, 547] on div "0.00 0.00" at bounding box center [1091, 562] width 102 height 75
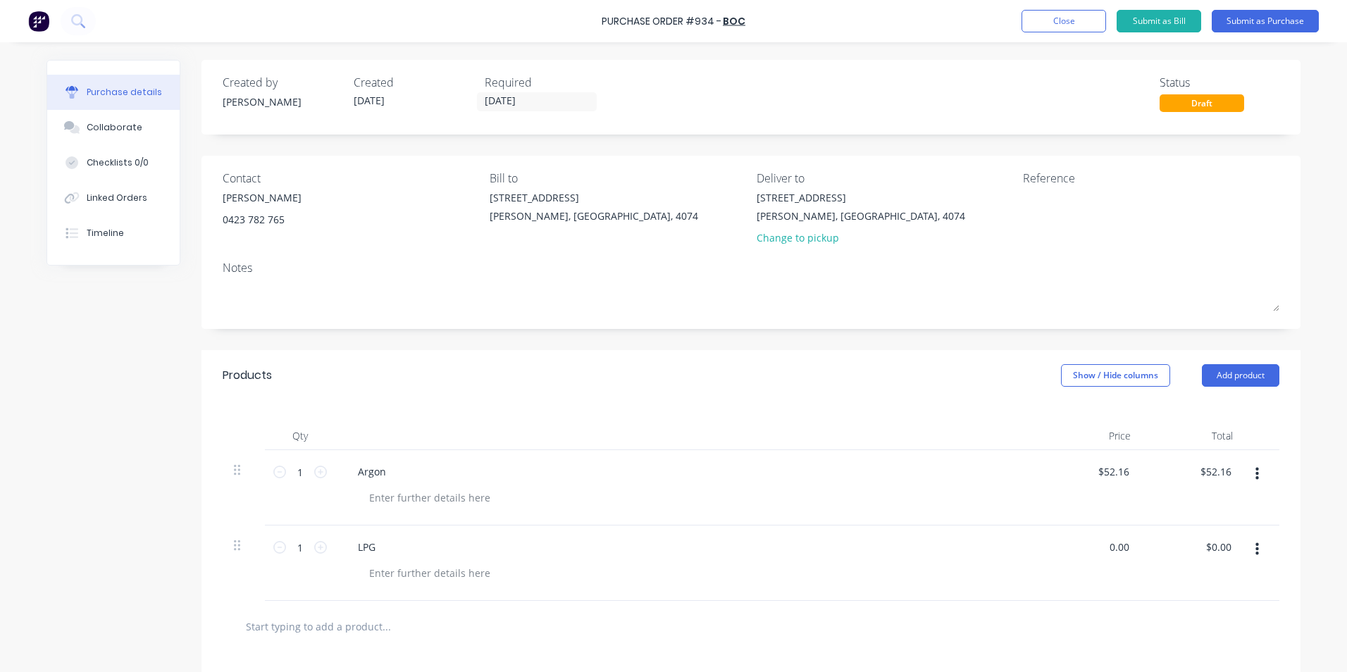
type input "1"
type input "$33.16"
click at [317, 550] on icon at bounding box center [320, 547] width 13 height 13
type input "2"
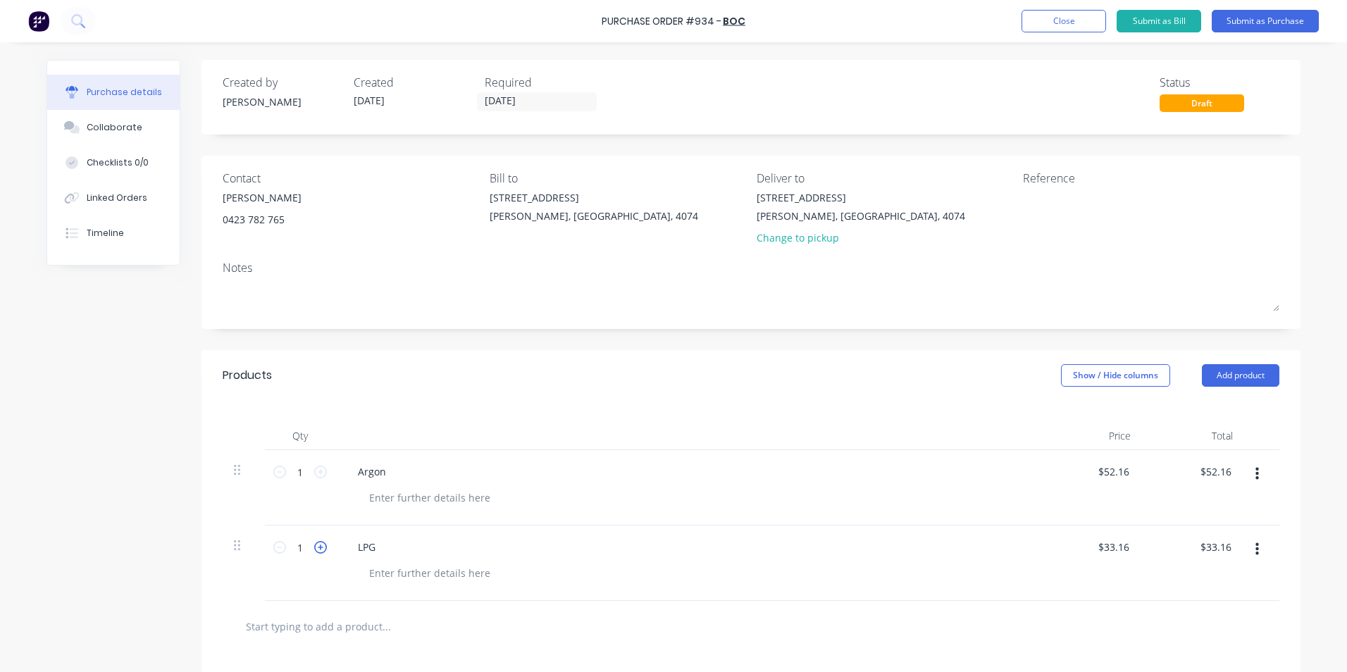
type input "$66.32"
click at [317, 550] on icon at bounding box center [320, 547] width 13 height 13
type input "3"
type input "$99.48"
drag, startPoint x: 317, startPoint y: 550, endPoint x: 270, endPoint y: 547, distance: 47.3
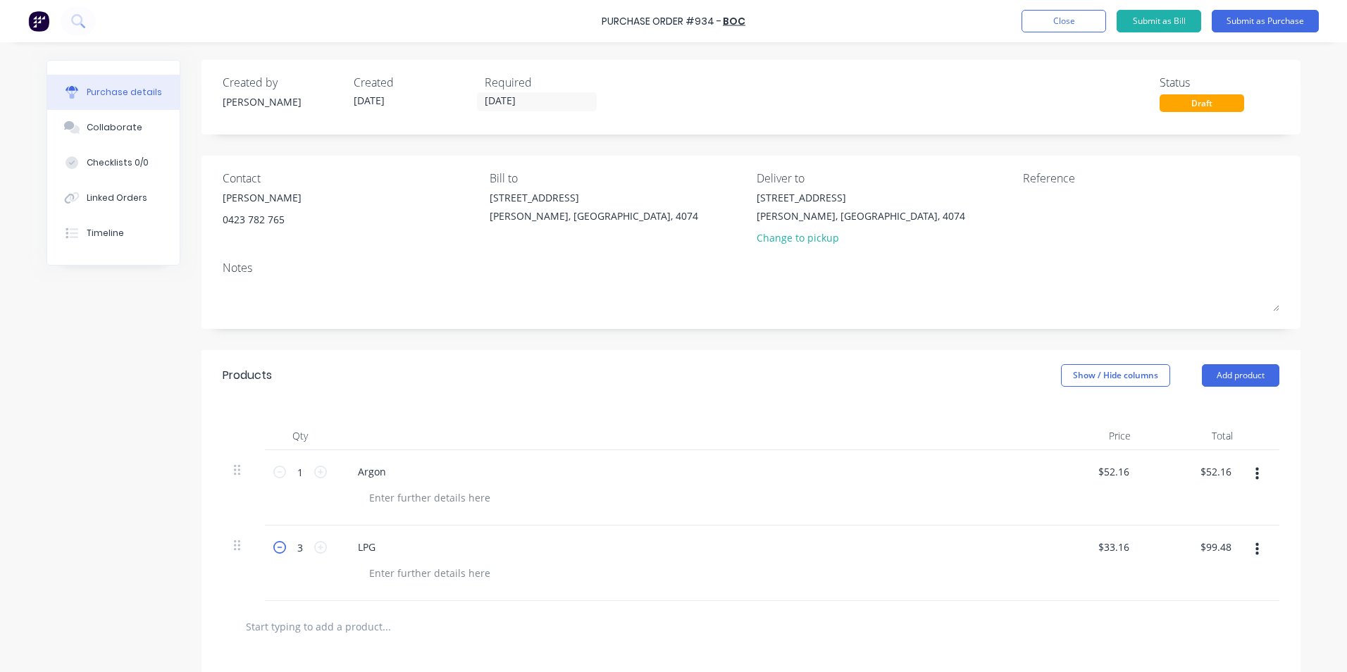
click at [273, 547] on icon at bounding box center [279, 547] width 13 height 13
type input "2"
type input "$66.32"
click at [317, 468] on div "1 1" at bounding box center [300, 471] width 48 height 21
click at [317, 469] on icon at bounding box center [320, 472] width 13 height 13
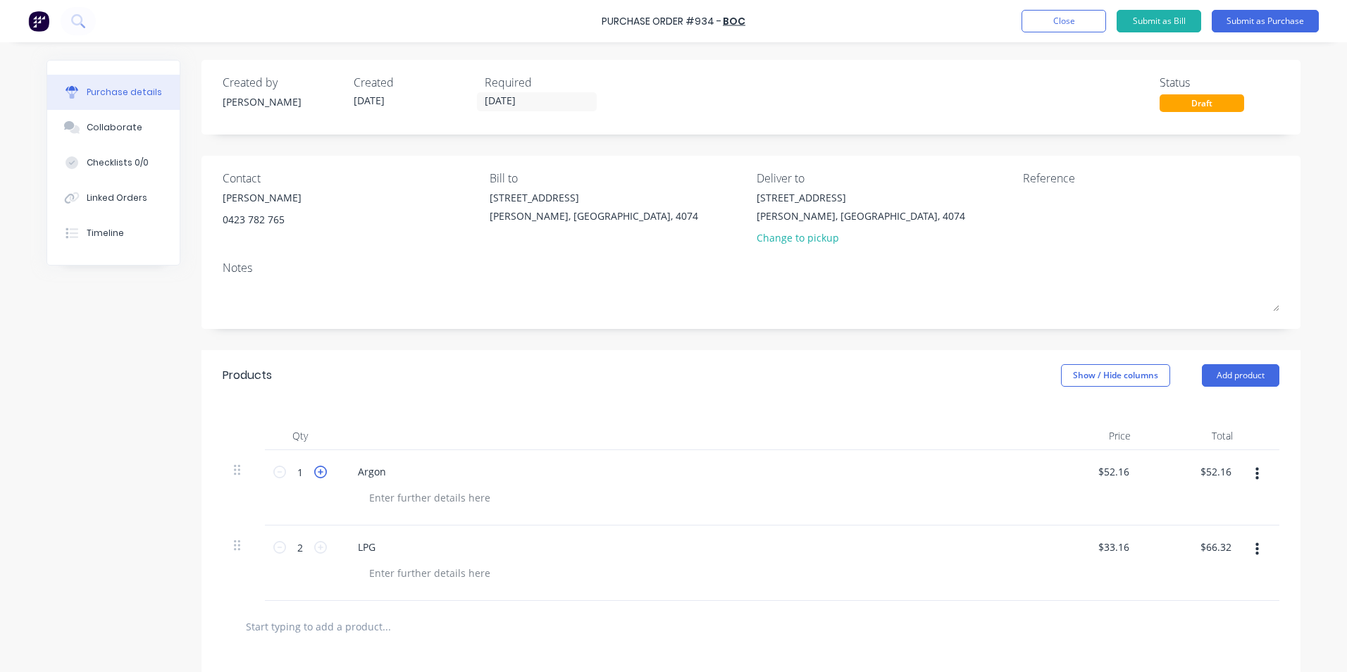
type input "2"
type input "$104.32"
click at [317, 469] on icon at bounding box center [320, 472] width 13 height 13
type input "3"
type input "$156.48"
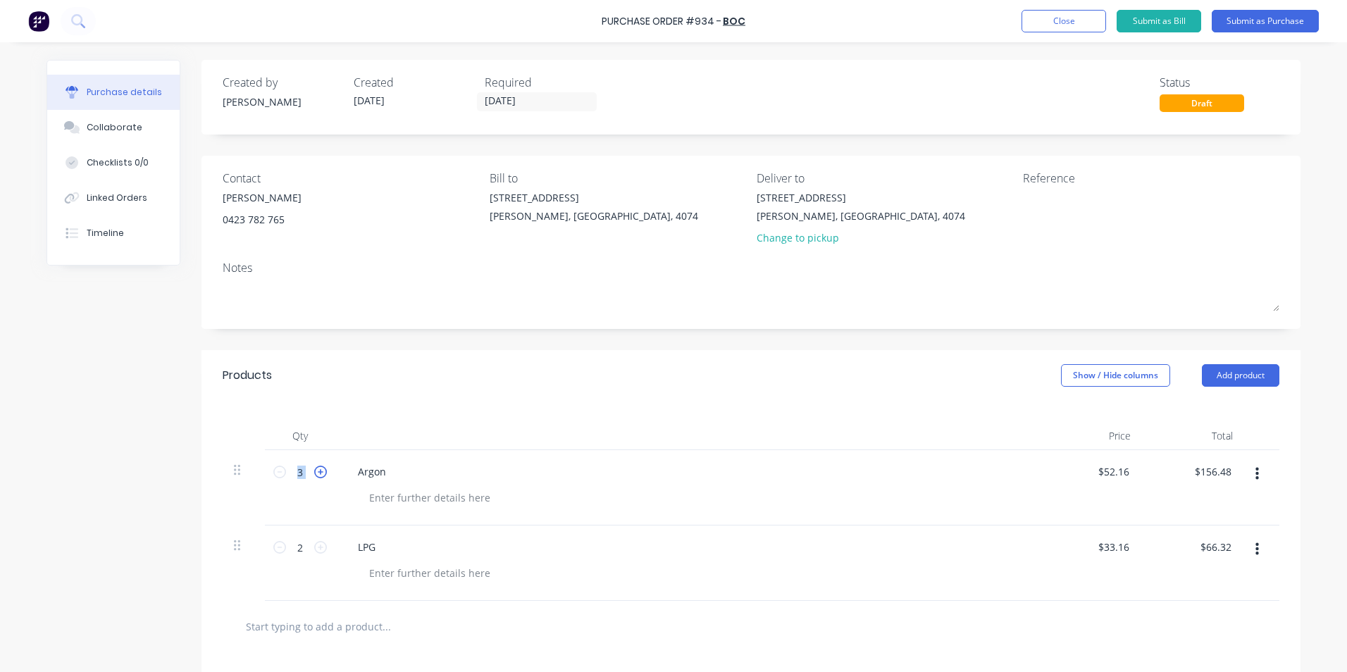
click at [317, 469] on icon at bounding box center [320, 472] width 13 height 13
type input "4"
type input "$208.64"
click at [317, 469] on icon at bounding box center [320, 472] width 13 height 13
type input "5"
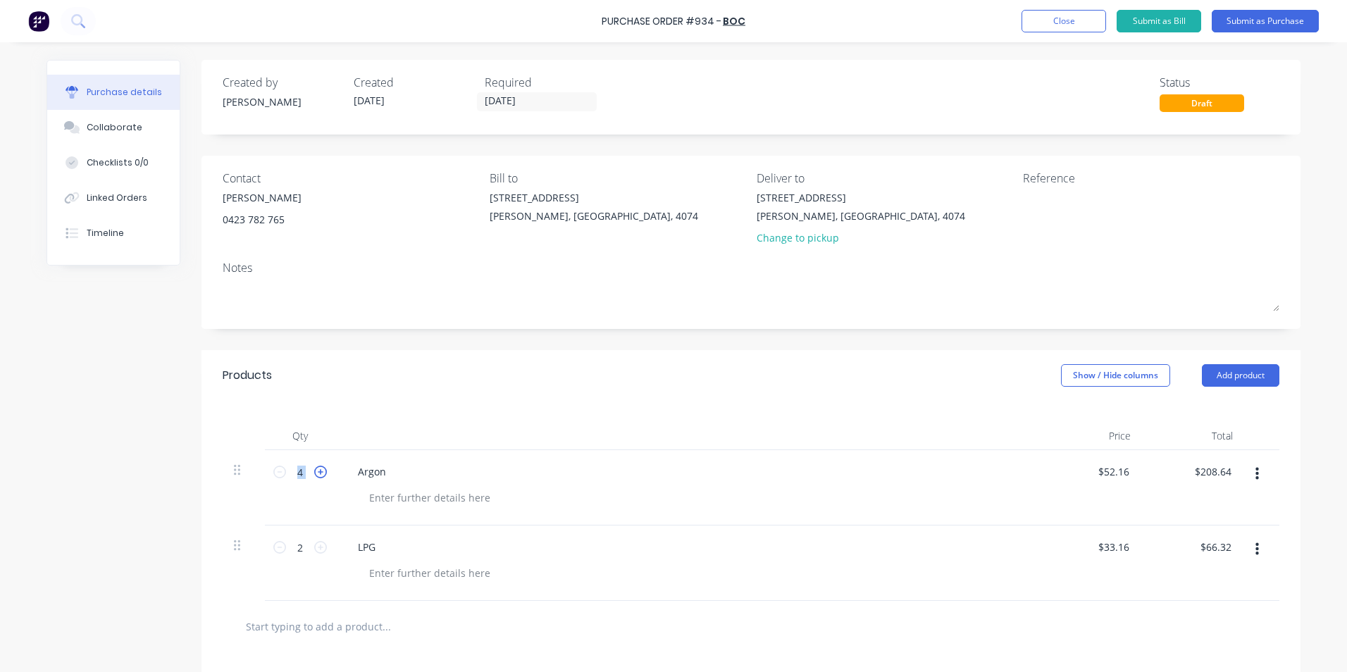
type input "$260.80"
click at [317, 469] on icon at bounding box center [320, 472] width 13 height 13
type input "6"
type input "$312.96"
click at [601, 535] on div "LPG" at bounding box center [687, 562] width 704 height 75
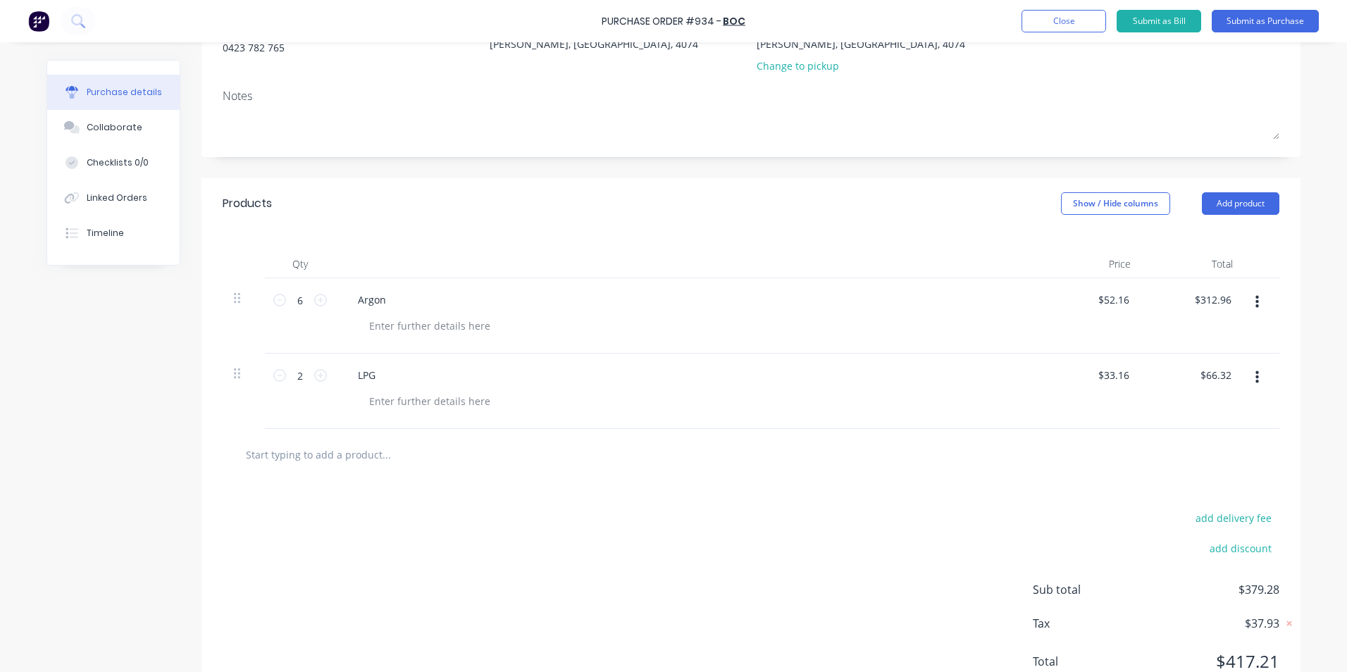
scroll to position [226, 0]
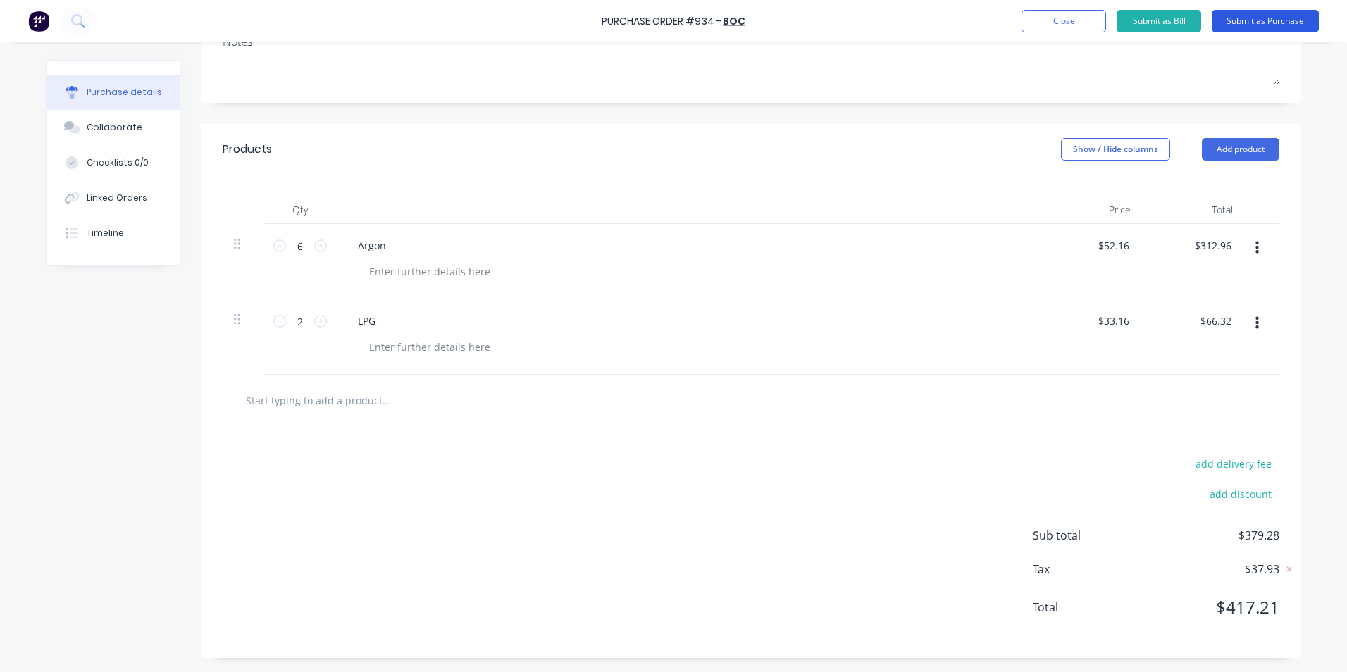
click at [1294, 23] on button "Submit as Purchase" at bounding box center [1265, 21] width 107 height 23
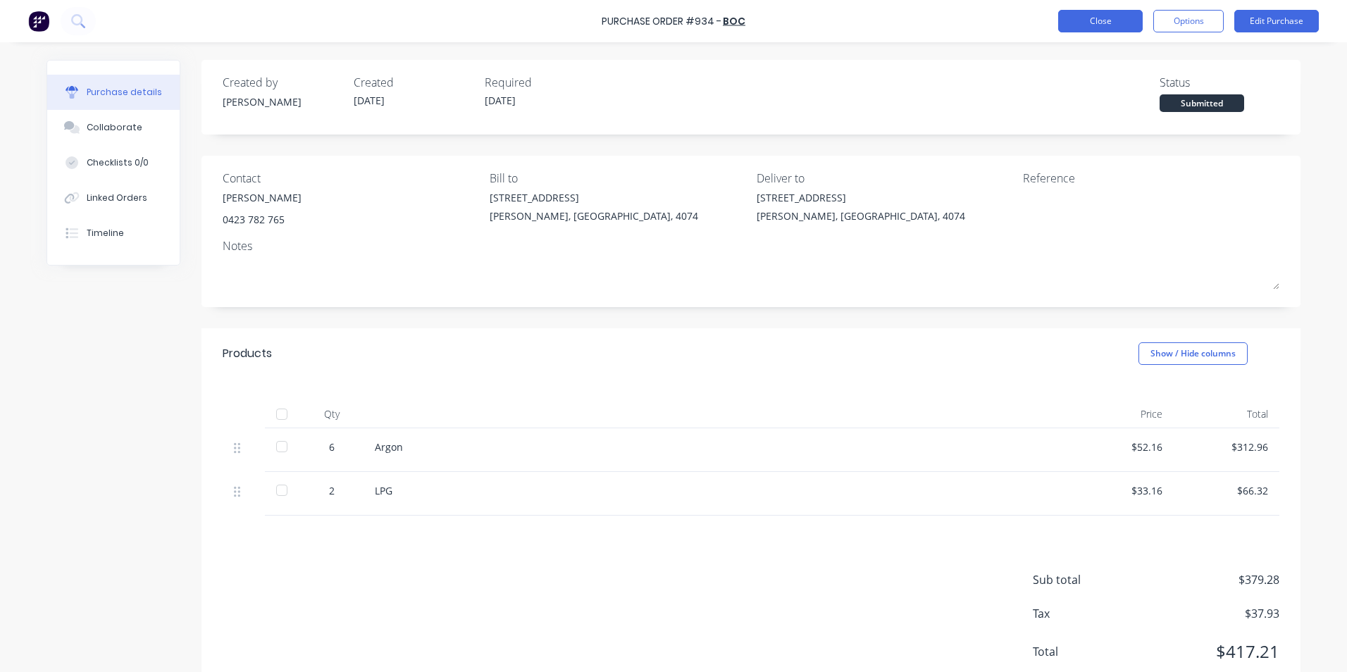
click at [1090, 19] on button "Close" at bounding box center [1100, 21] width 85 height 23
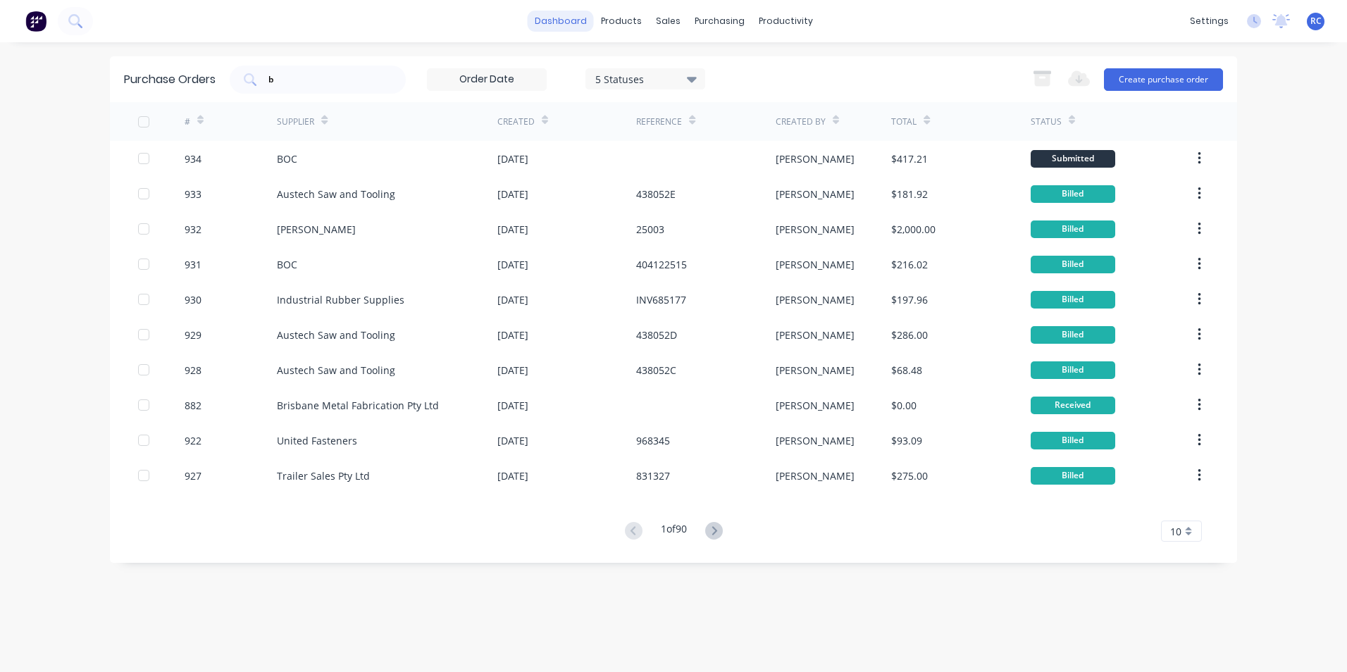
click at [560, 23] on link "dashboard" at bounding box center [561, 21] width 66 height 21
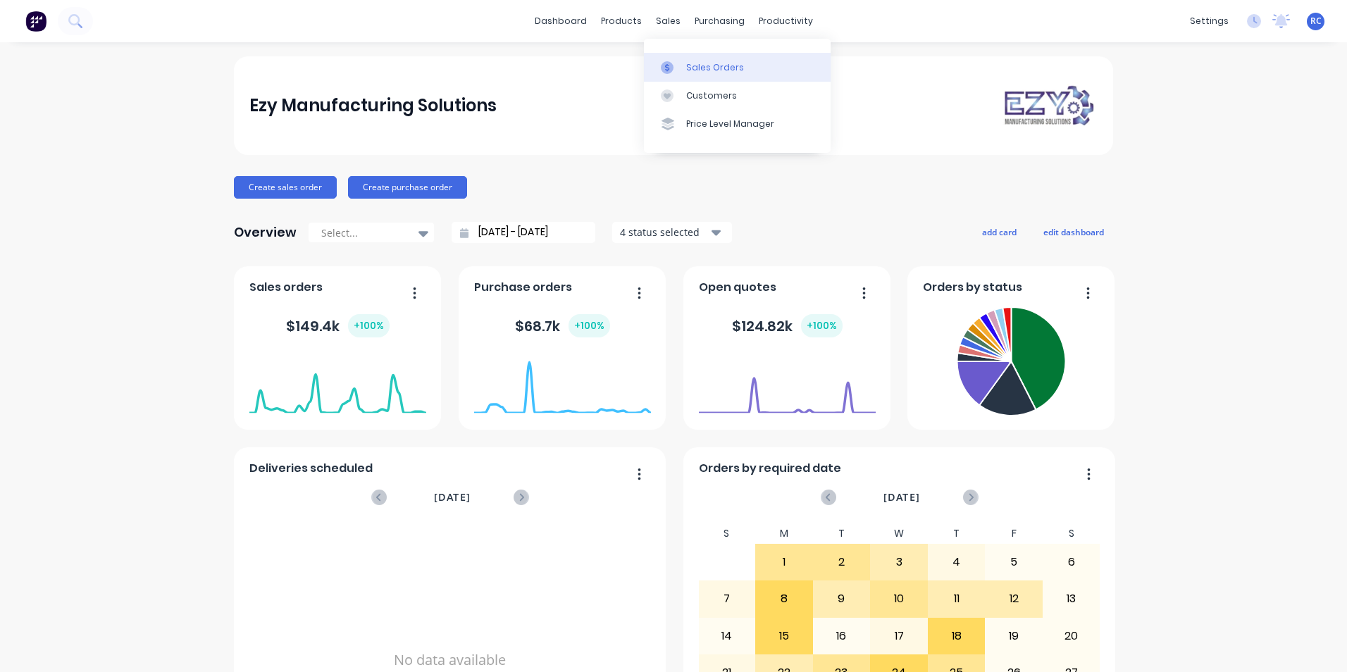
click at [688, 77] on link "Sales Orders" at bounding box center [737, 67] width 187 height 28
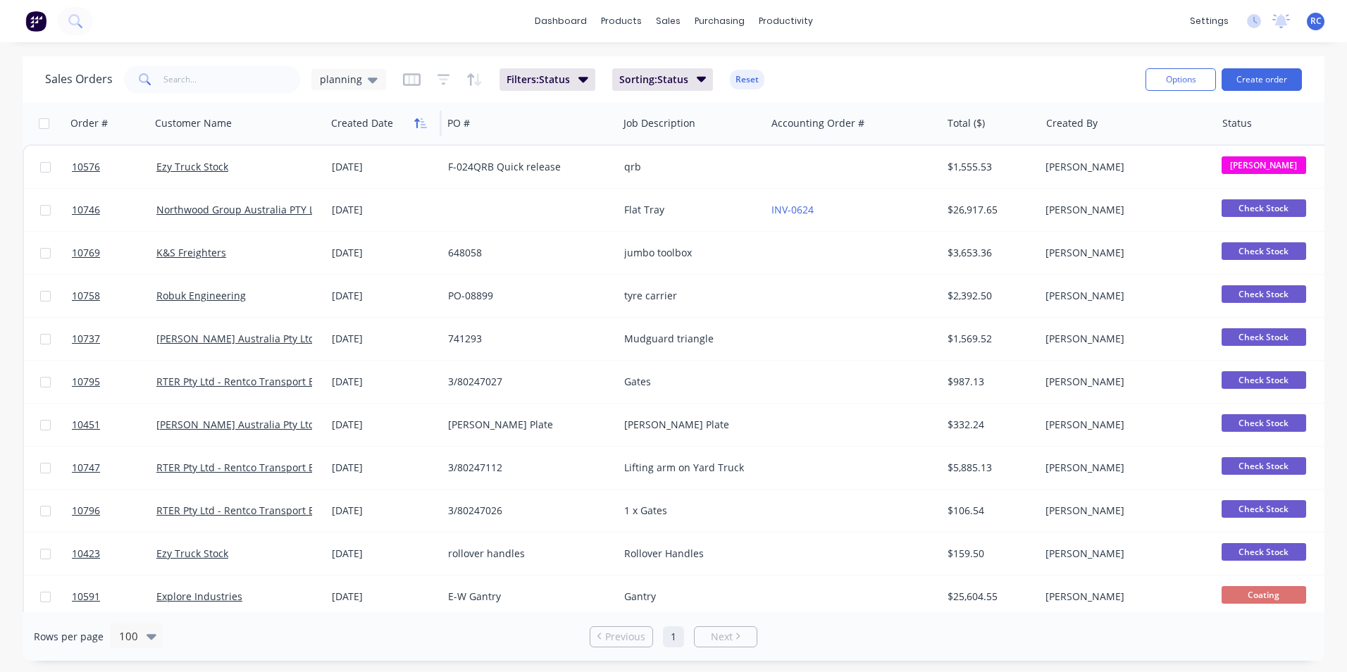
click at [421, 130] on button "button" at bounding box center [420, 123] width 21 height 21
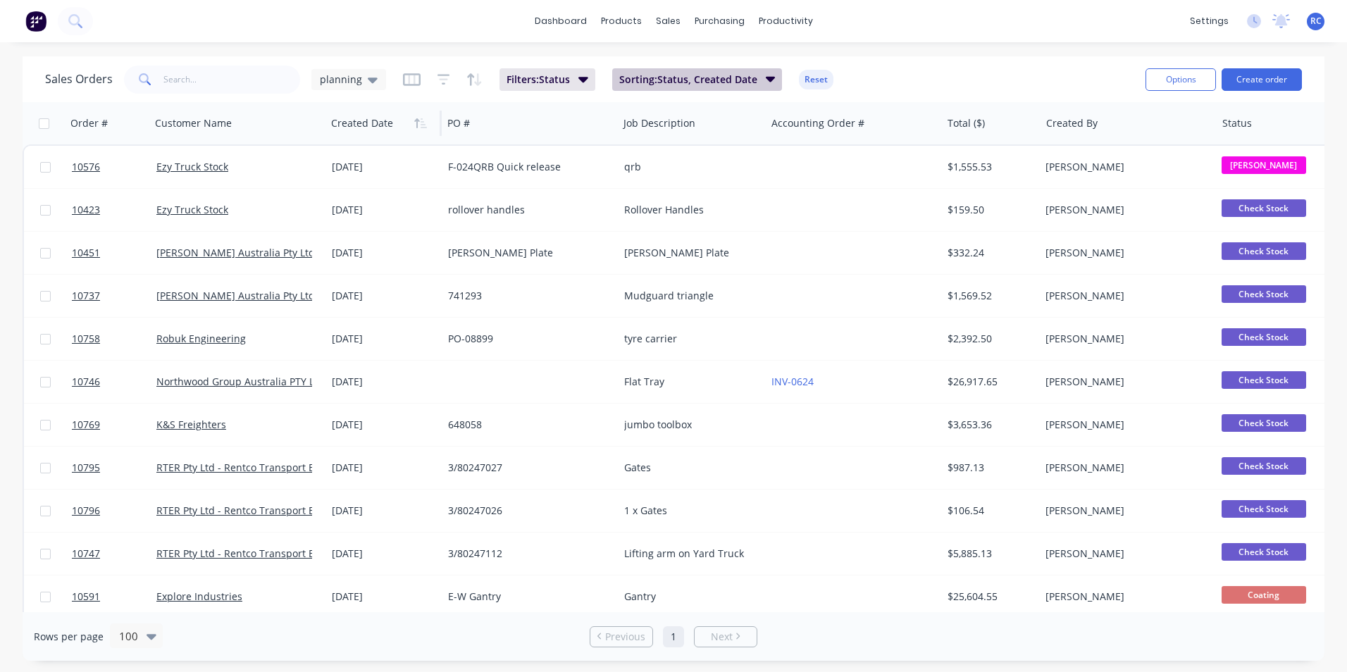
click at [761, 82] on button "Sorting: Status, Created Date" at bounding box center [697, 79] width 170 height 23
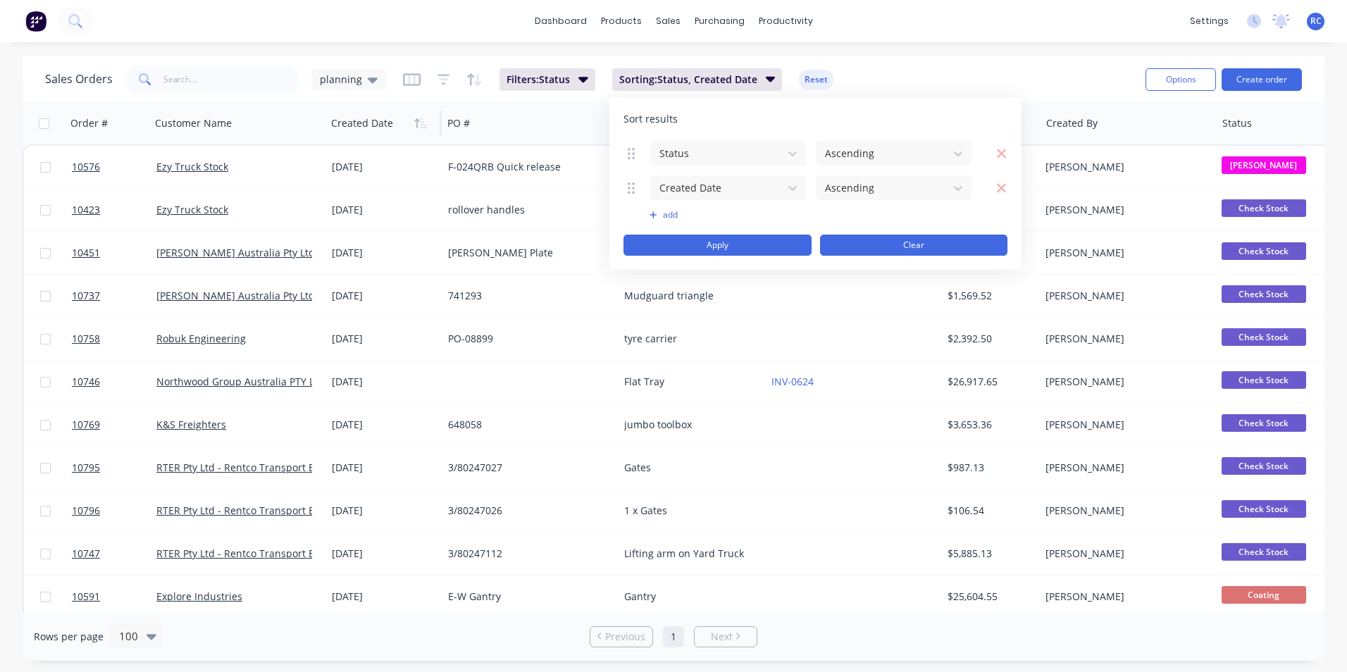
click at [926, 245] on button "Clear" at bounding box center [914, 245] width 188 height 21
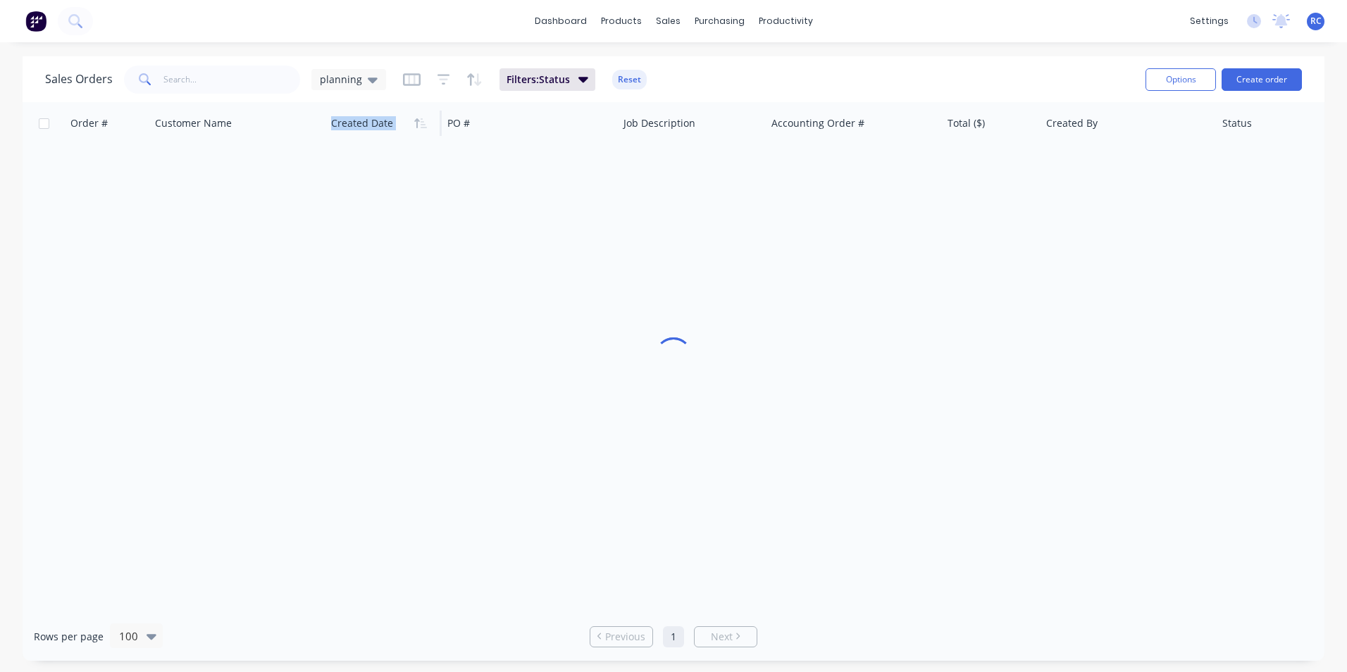
click at [409, 131] on div "Created Date" at bounding box center [381, 123] width 100 height 28
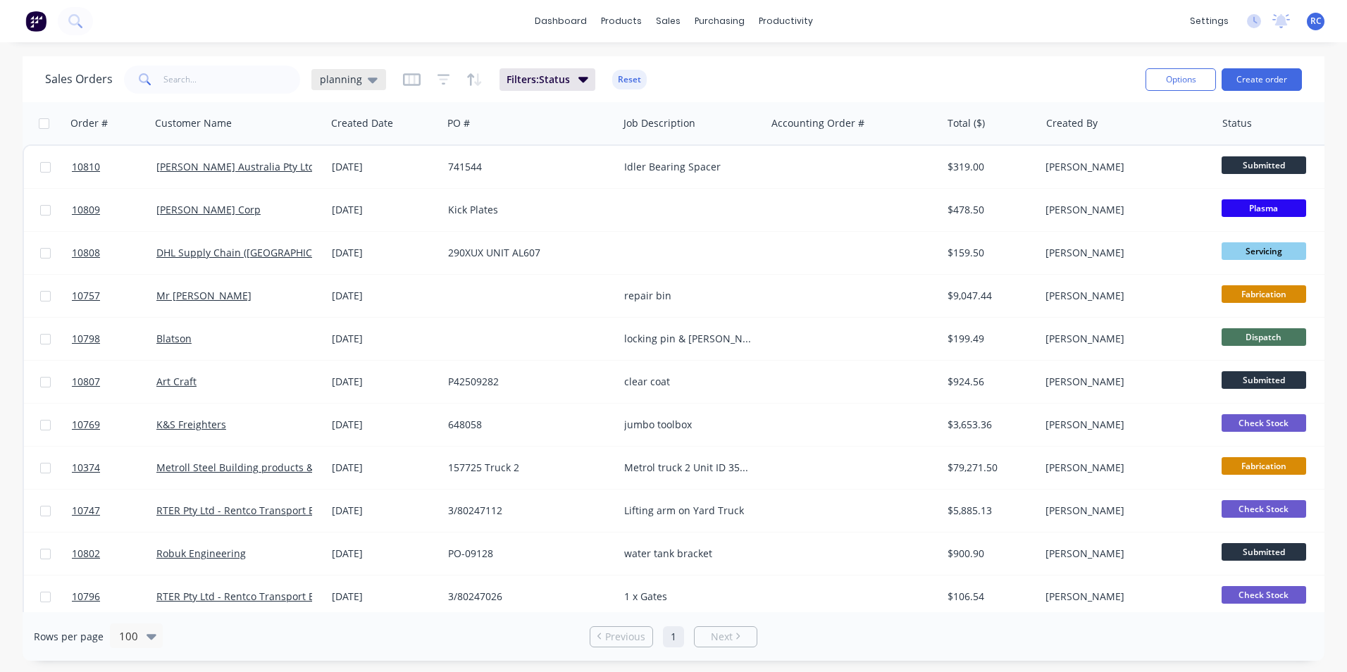
click at [355, 82] on span "planning" at bounding box center [341, 79] width 42 height 15
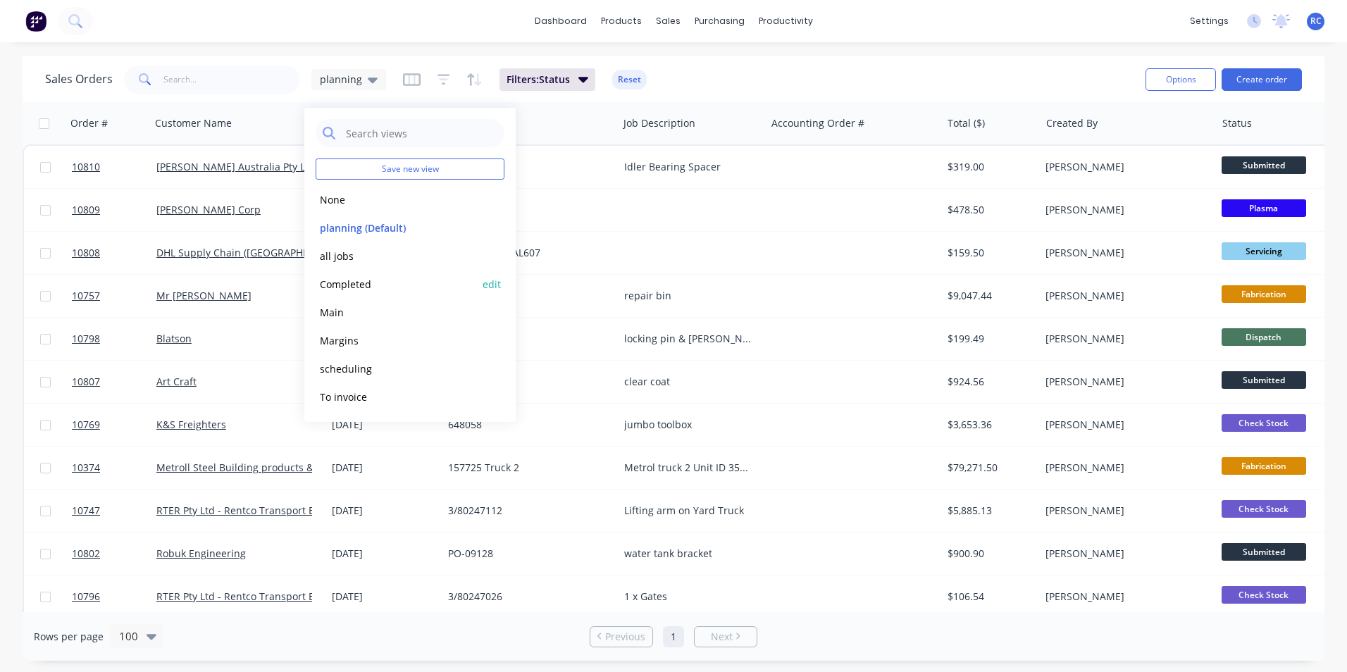
click at [357, 285] on button "Completed" at bounding box center [396, 284] width 161 height 16
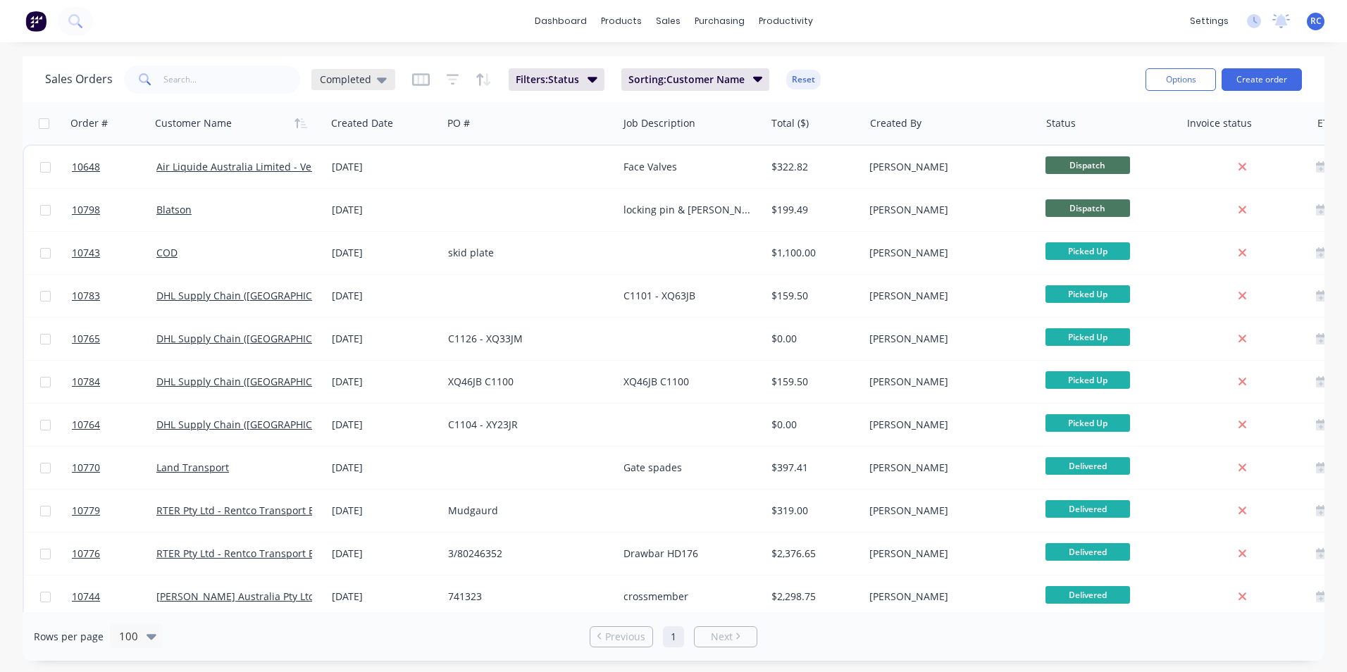
click at [363, 80] on span "Completed" at bounding box center [345, 79] width 51 height 15
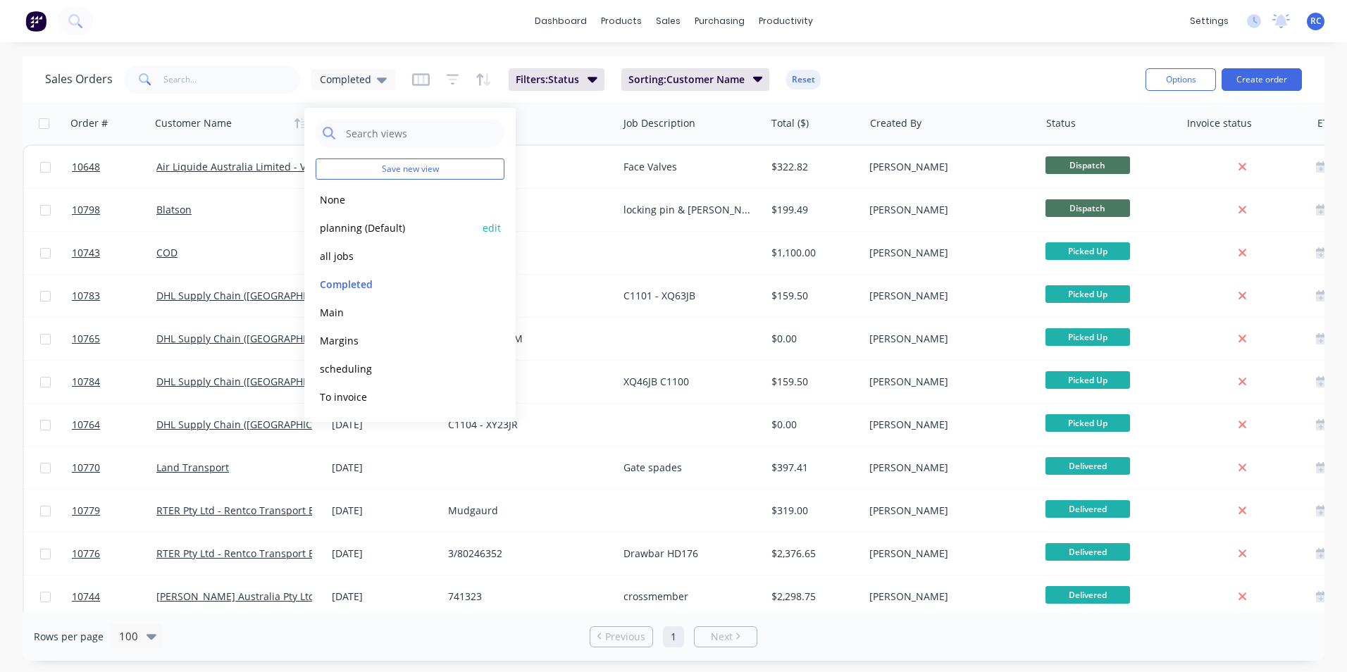
click at [343, 234] on button "planning (Default)" at bounding box center [396, 228] width 161 height 16
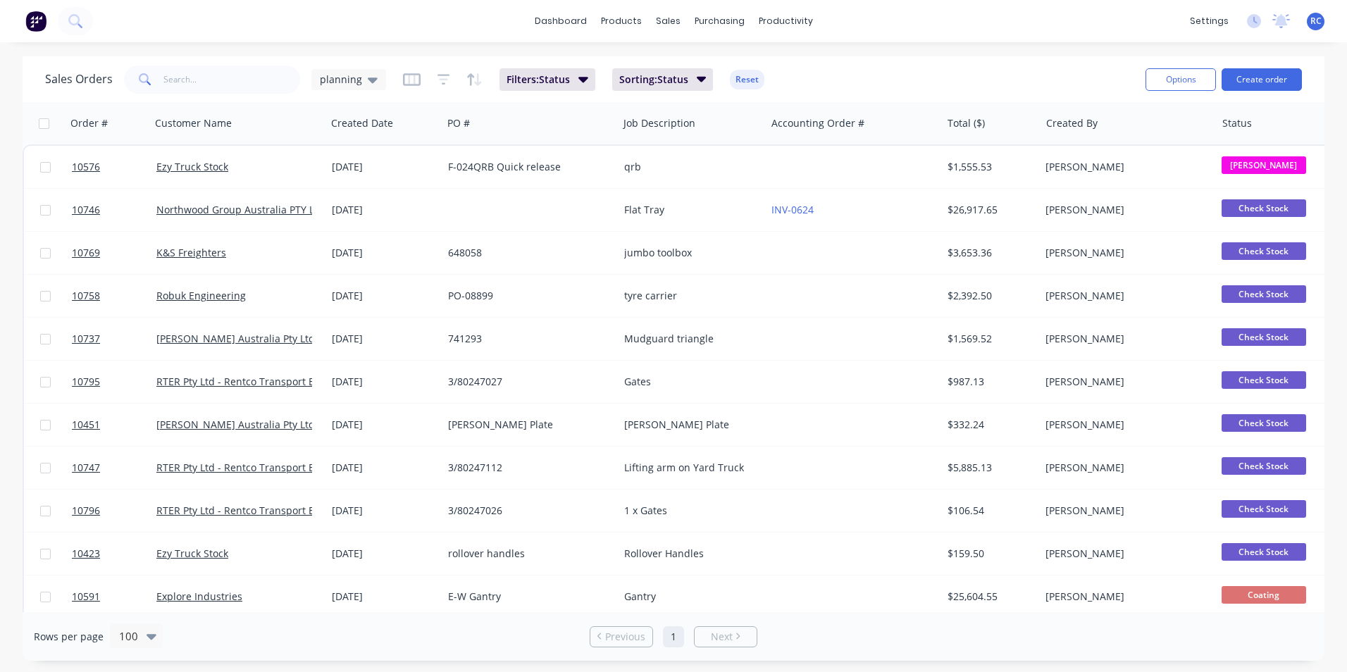
click at [413, 132] on button "button" at bounding box center [420, 123] width 21 height 21
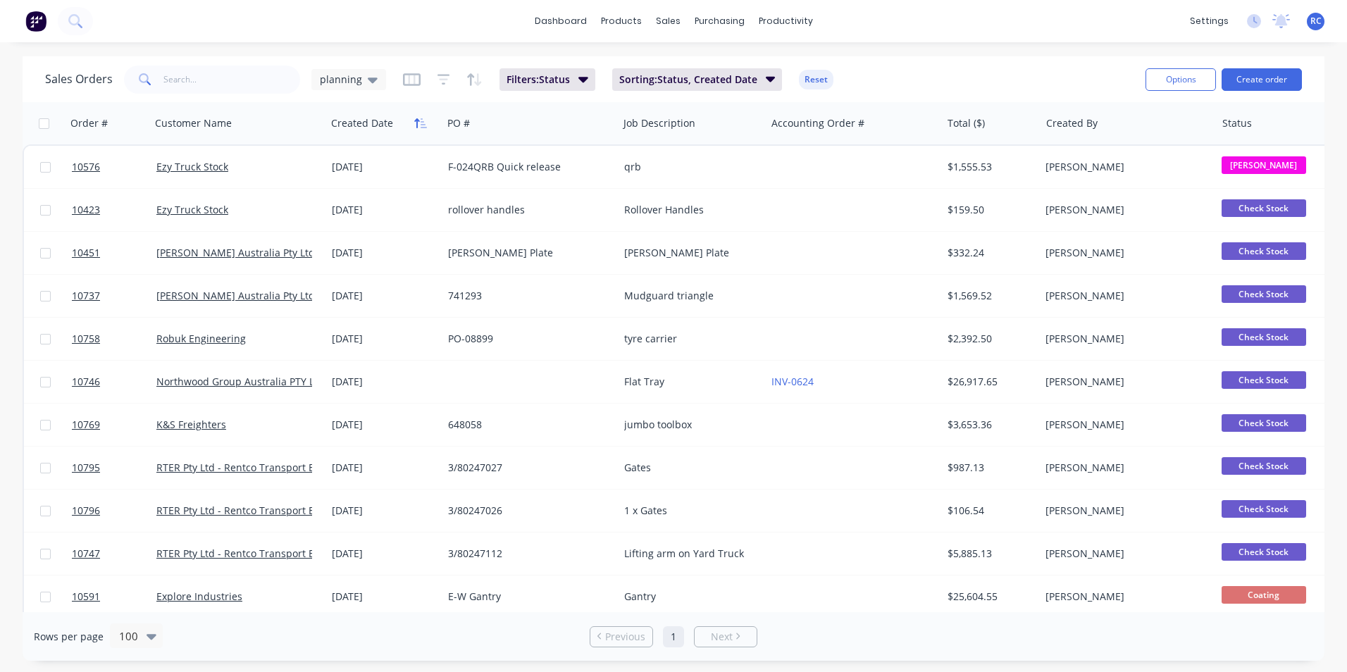
click at [412, 131] on button "button" at bounding box center [420, 123] width 21 height 21
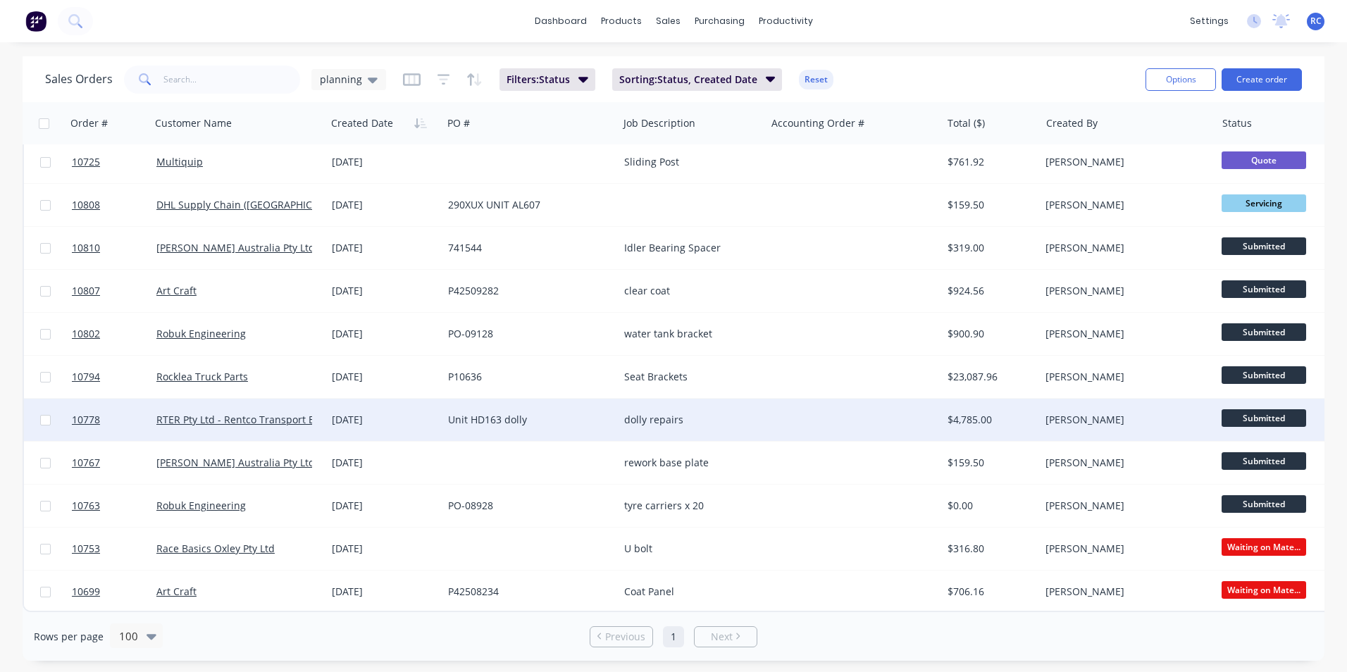
scroll to position [1172, 0]
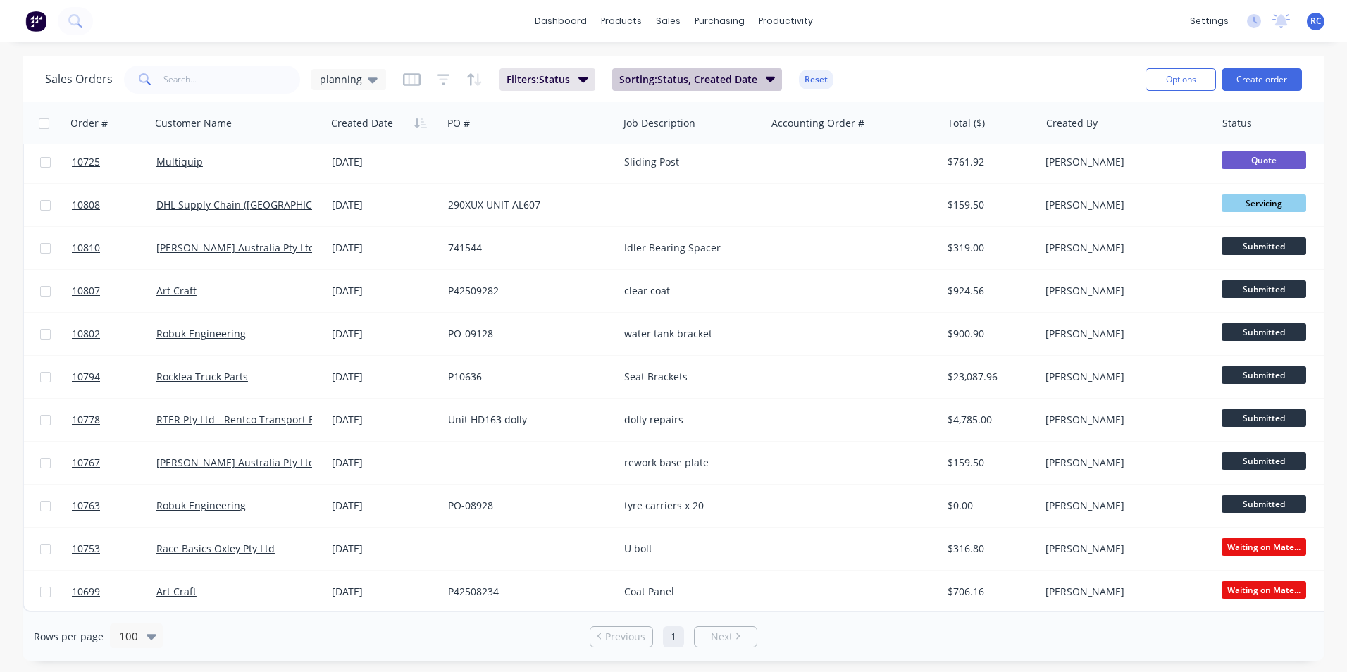
click at [736, 81] on span "Sorting: Status, Created Date" at bounding box center [688, 80] width 138 height 14
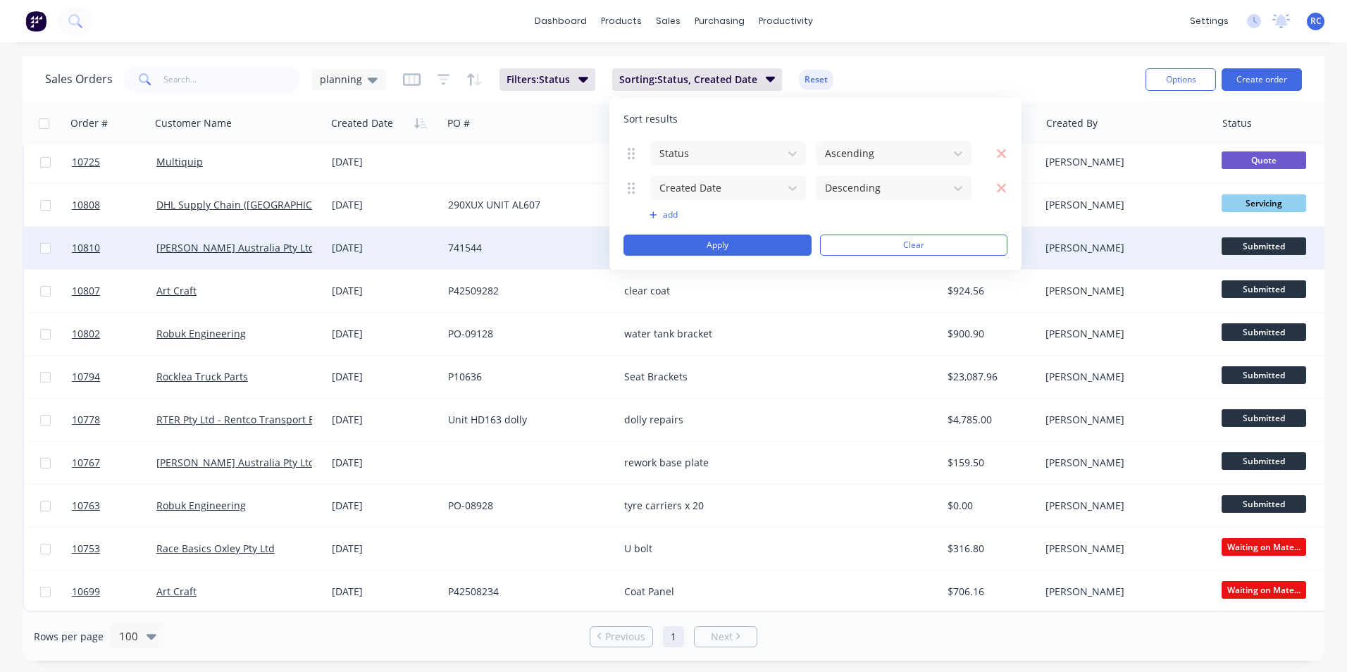
drag, startPoint x: 916, startPoint y: 247, endPoint x: 739, endPoint y: 240, distance: 176.9
click at [915, 247] on button "Clear" at bounding box center [914, 245] width 188 height 21
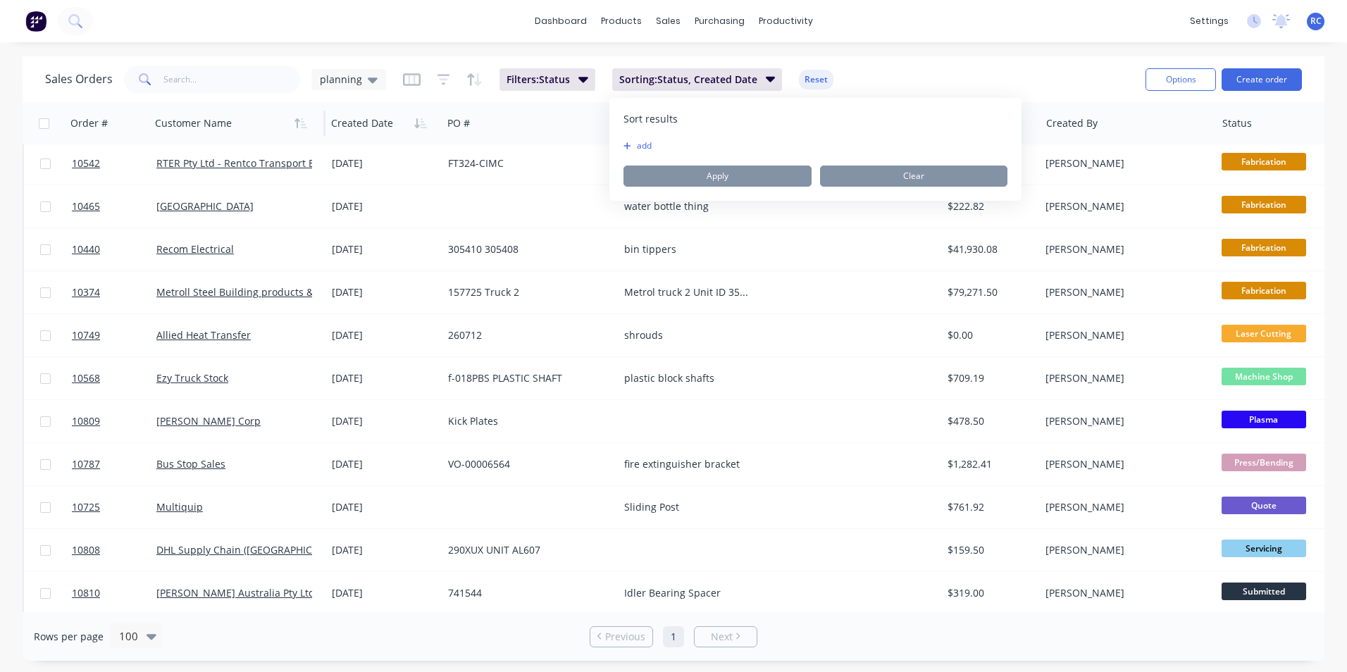
scroll to position [7, 0]
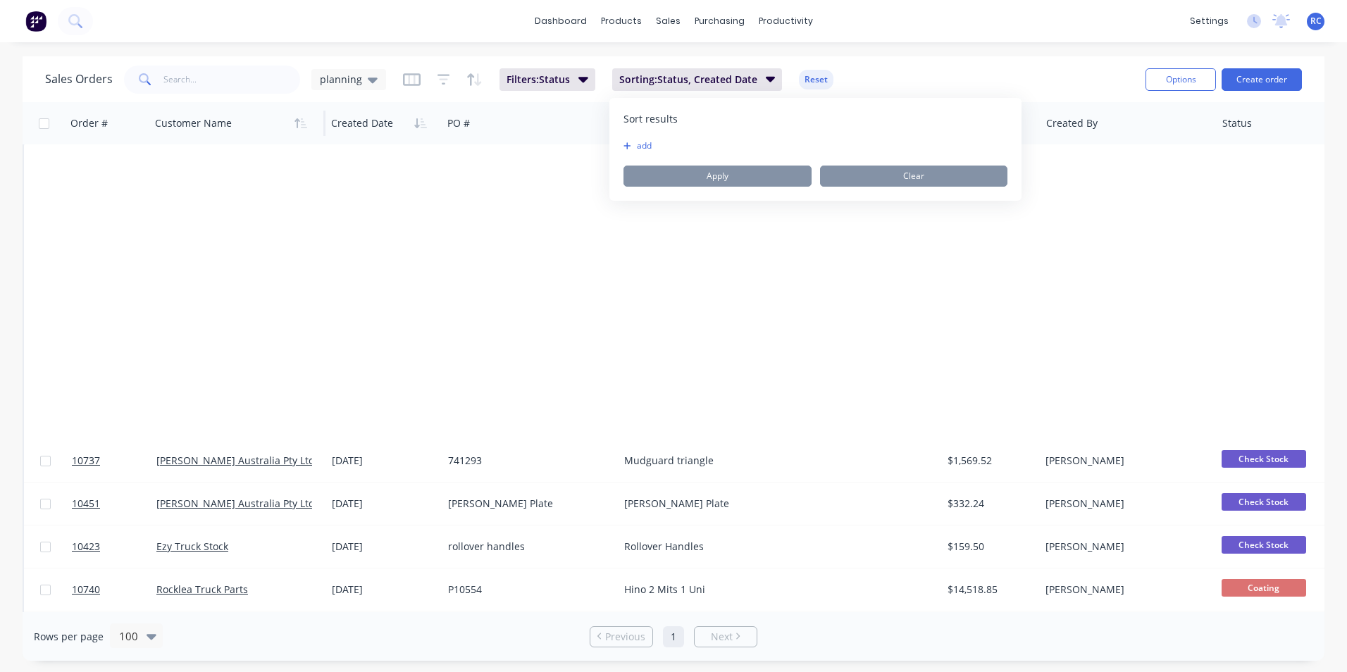
click at [214, 127] on div at bounding box center [233, 123] width 156 height 28
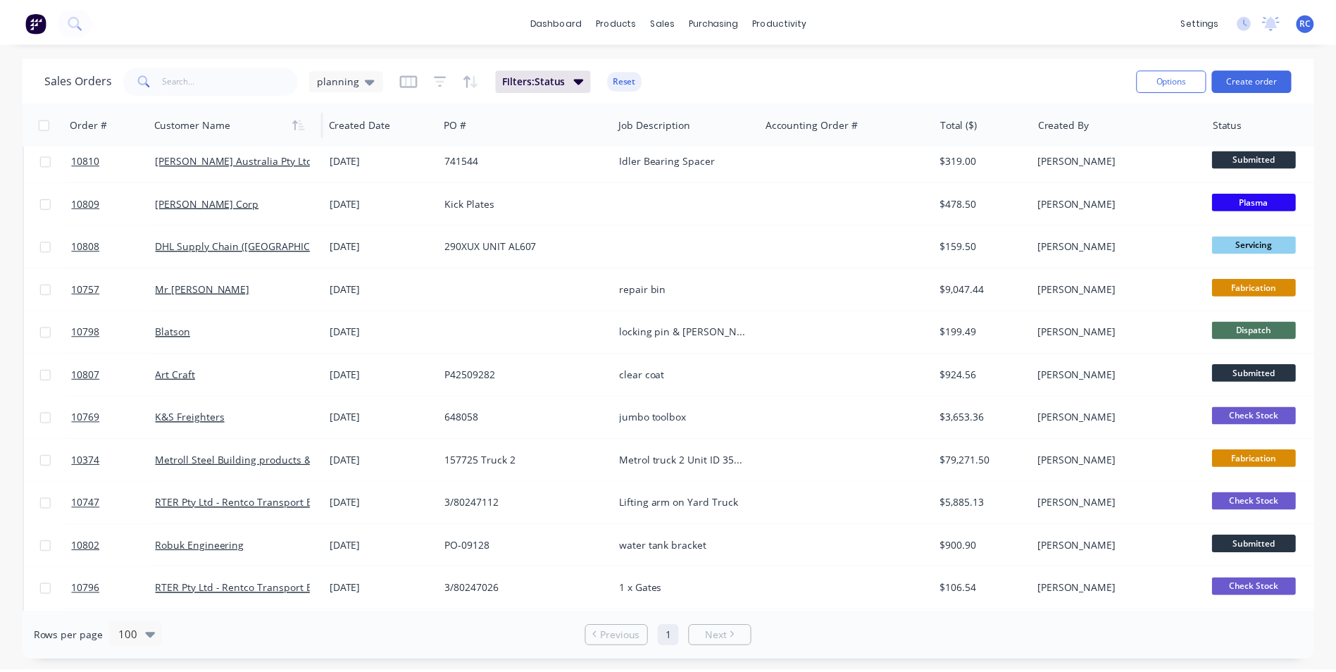
scroll to position [0, 0]
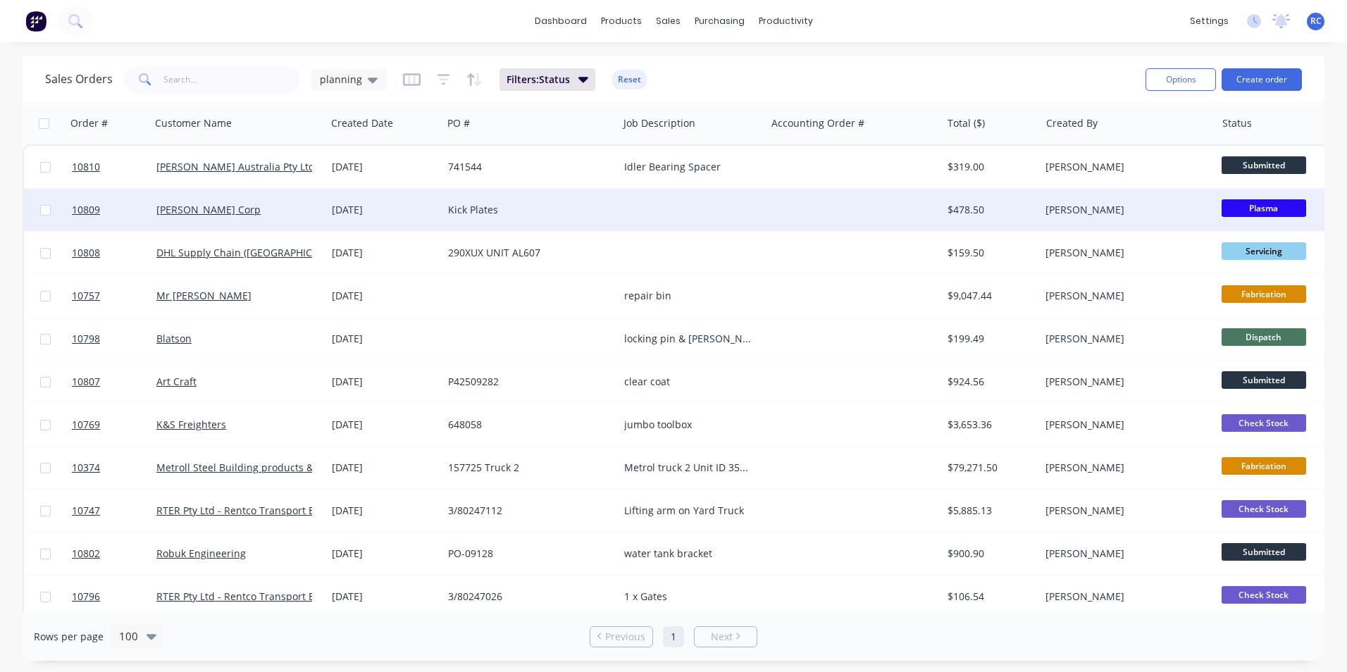
click at [225, 210] on div "[PERSON_NAME] Corp" at bounding box center [234, 210] width 156 height 14
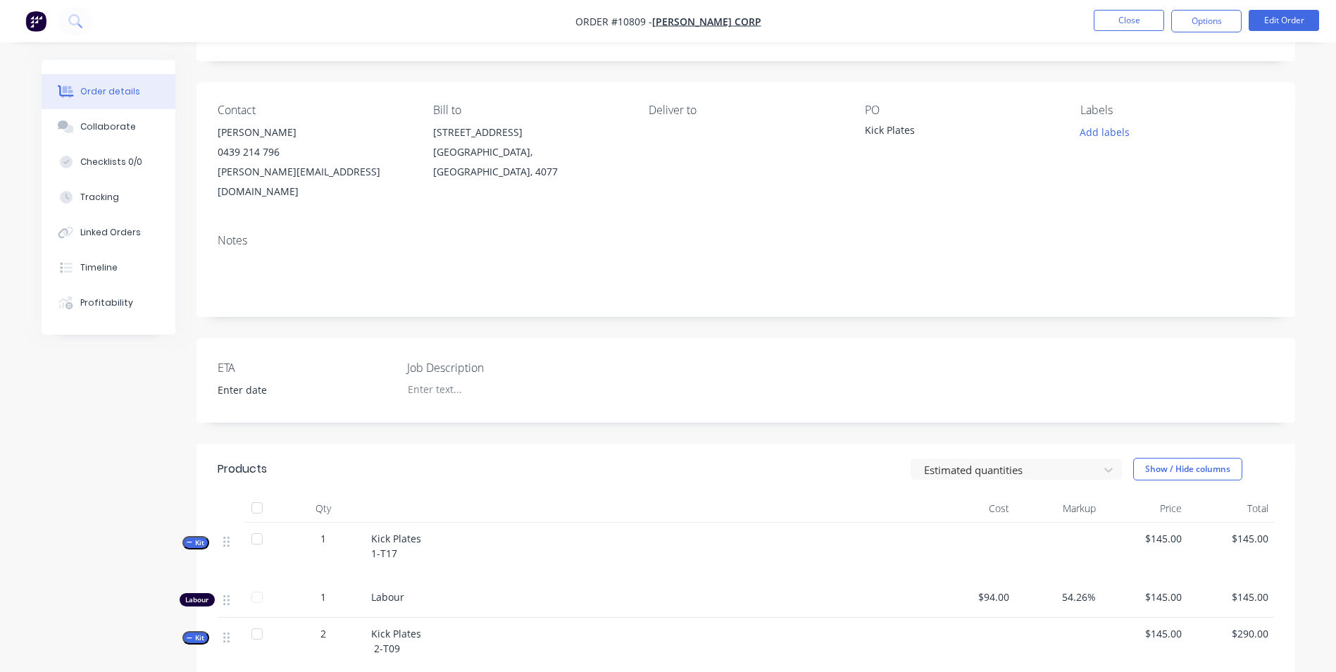
scroll to position [141, 0]
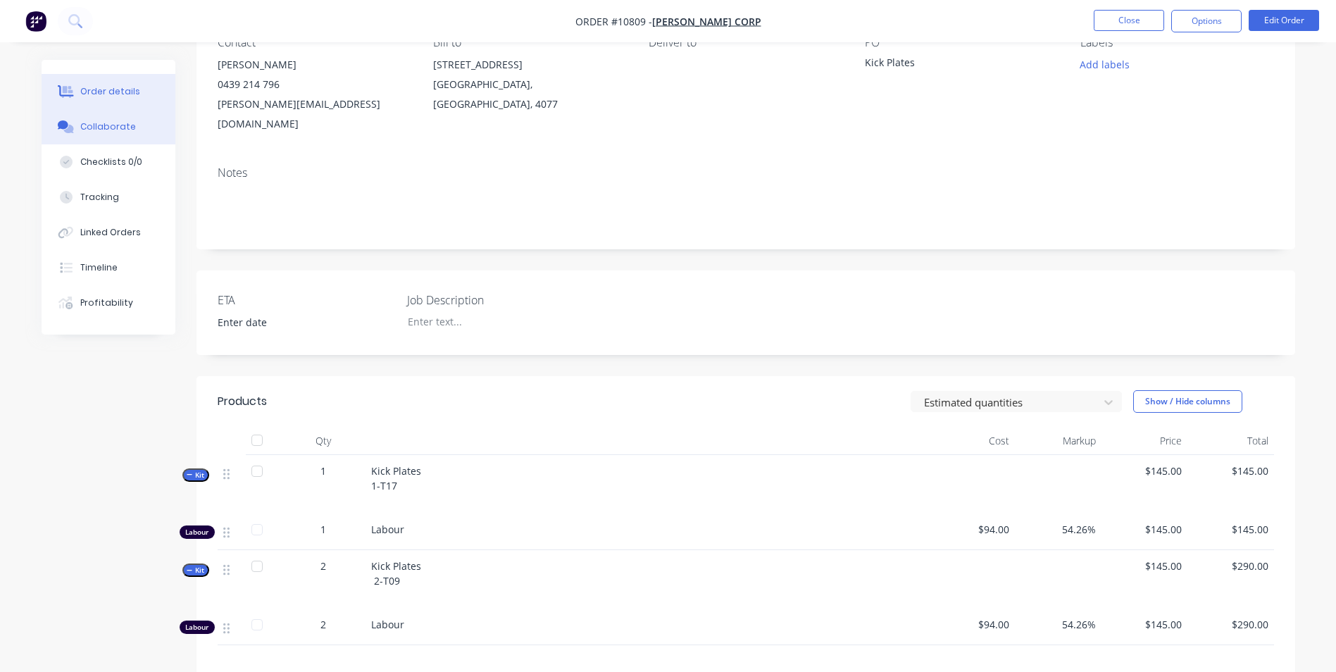
drag, startPoint x: 104, startPoint y: 125, endPoint x: 158, endPoint y: 139, distance: 55.2
click at [104, 125] on div "Collaborate" at bounding box center [108, 126] width 56 height 13
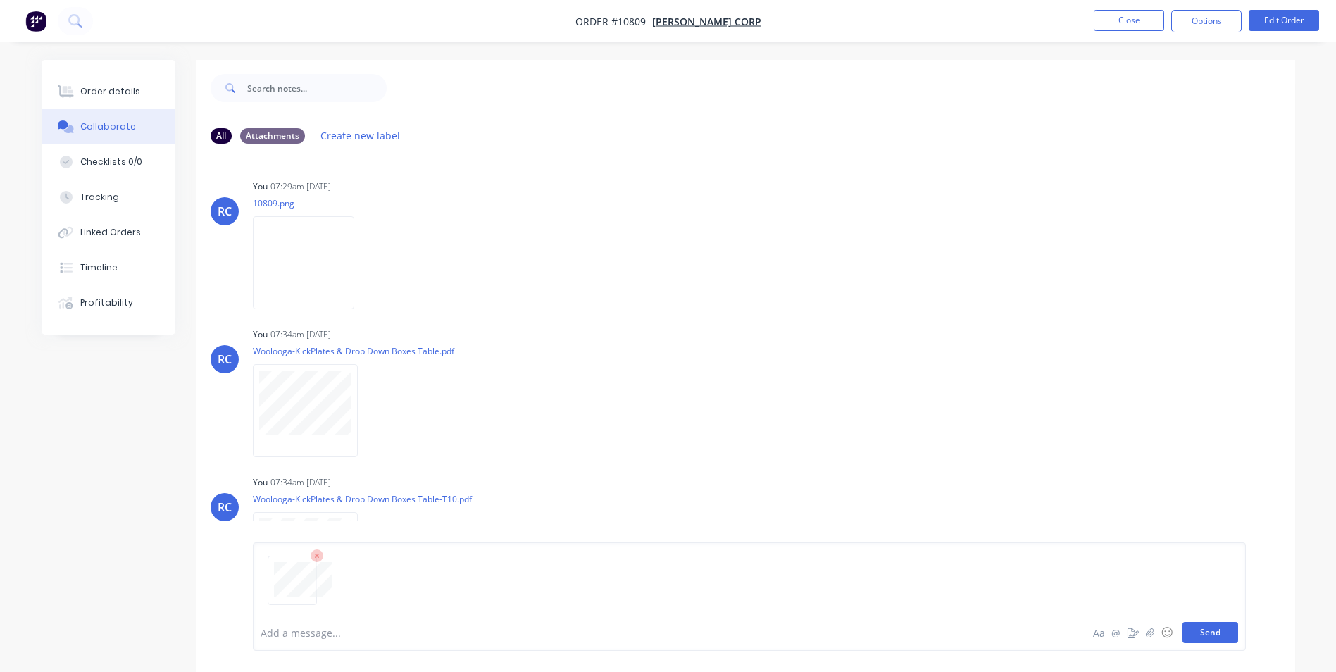
click at [1208, 638] on button "Send" at bounding box center [1211, 632] width 56 height 21
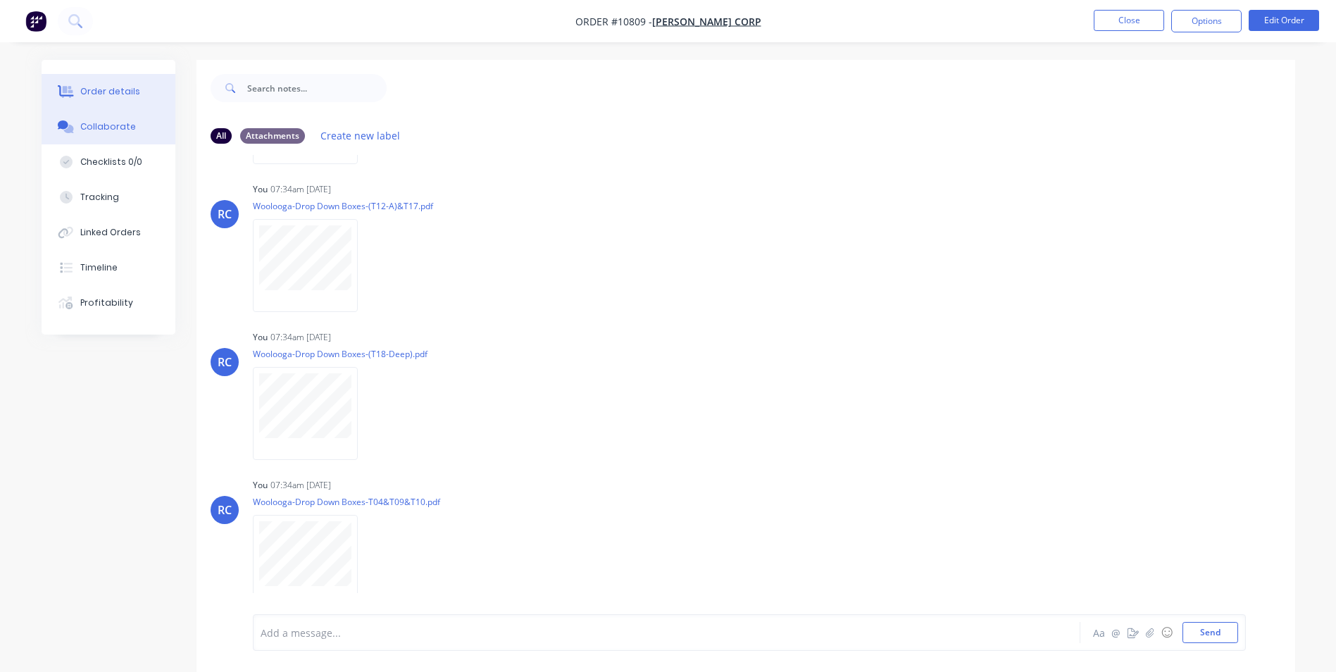
click at [117, 89] on div "Order details" at bounding box center [110, 91] width 60 height 13
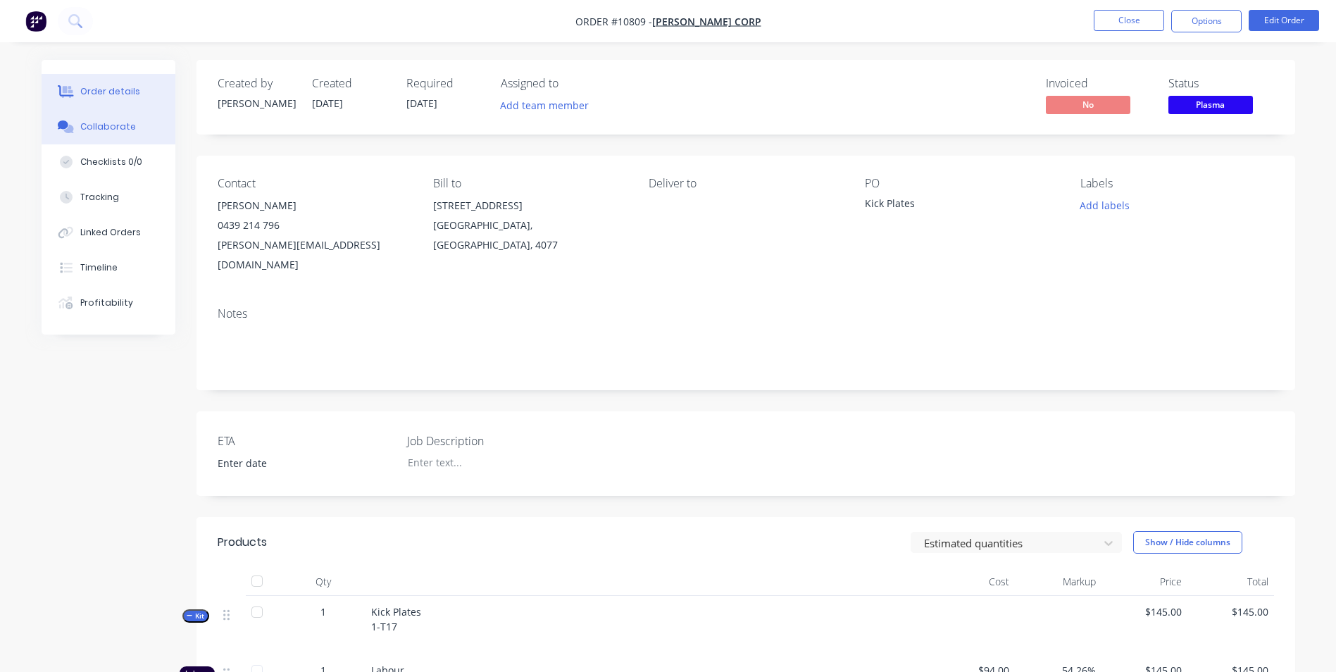
click at [93, 132] on div "Collaborate" at bounding box center [108, 126] width 56 height 13
